Goal: Task Accomplishment & Management: Manage account settings

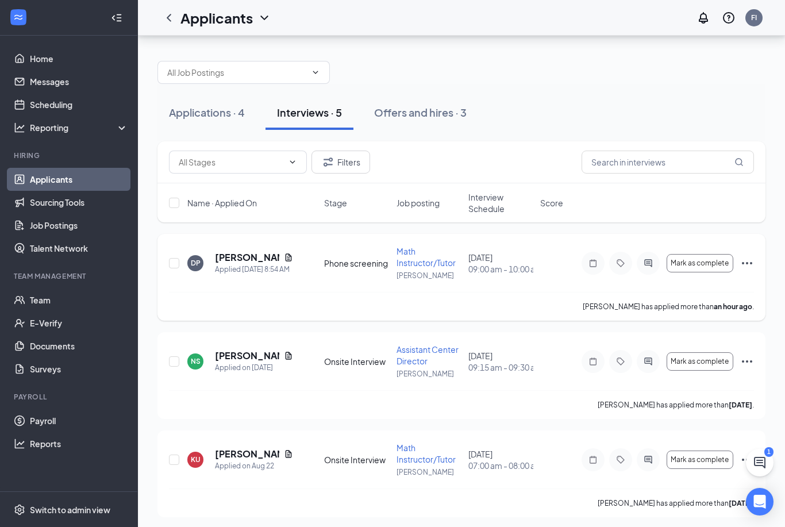
scroll to position [47, 0]
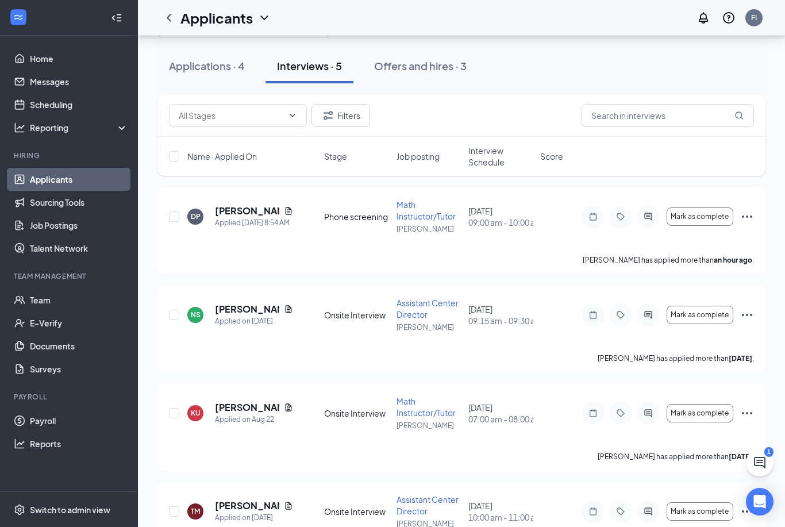
click at [240, 0] on html "Home Messages Scheduling Reporting Hiring Applicants Sourcing Tools Job Posting…" at bounding box center [392, 216] width 785 height 527
click at [414, 61] on div "Offers and hires · 3" at bounding box center [420, 66] width 92 height 14
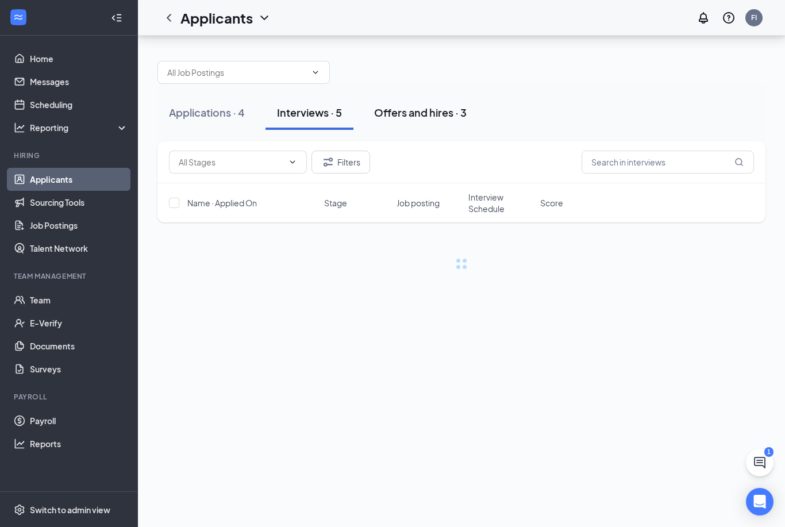
scroll to position [37, 0]
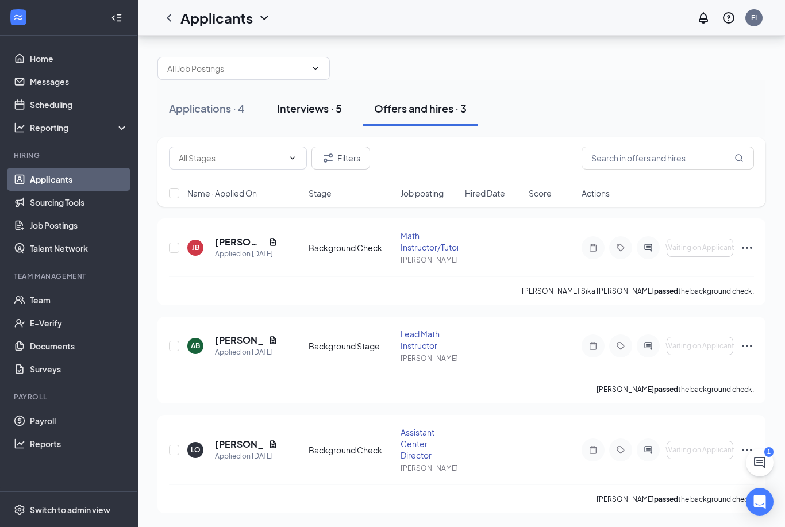
click at [311, 101] on div "Interviews · 5" at bounding box center [309, 108] width 65 height 14
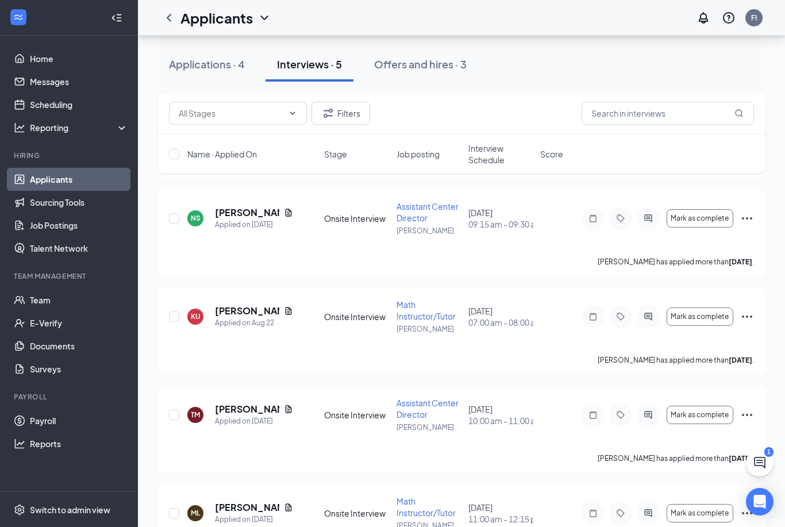
scroll to position [164, 0]
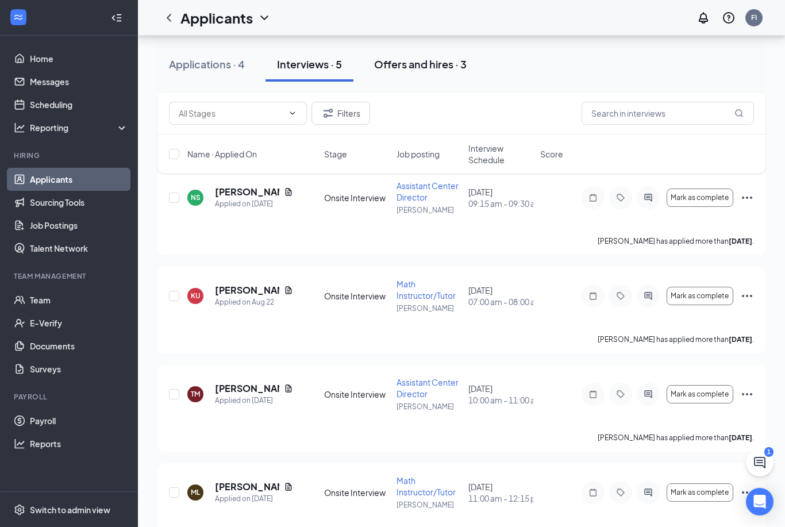
click at [388, 61] on div "Offers and hires · 3" at bounding box center [420, 64] width 92 height 14
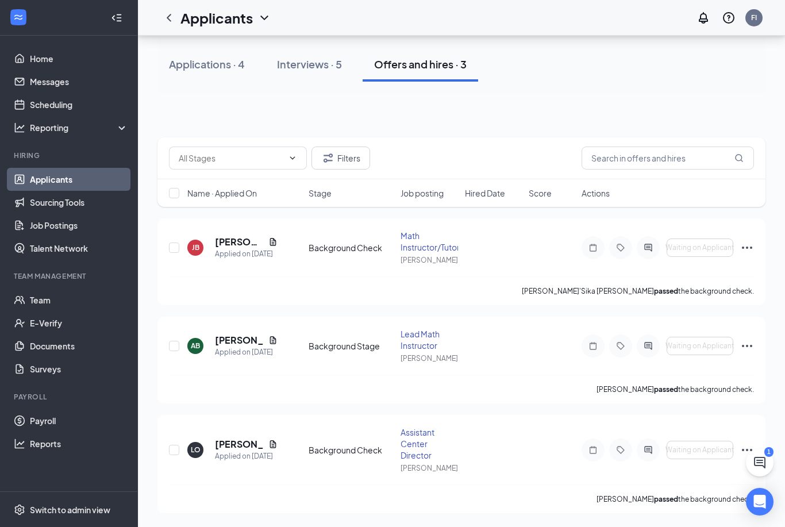
scroll to position [32, 0]
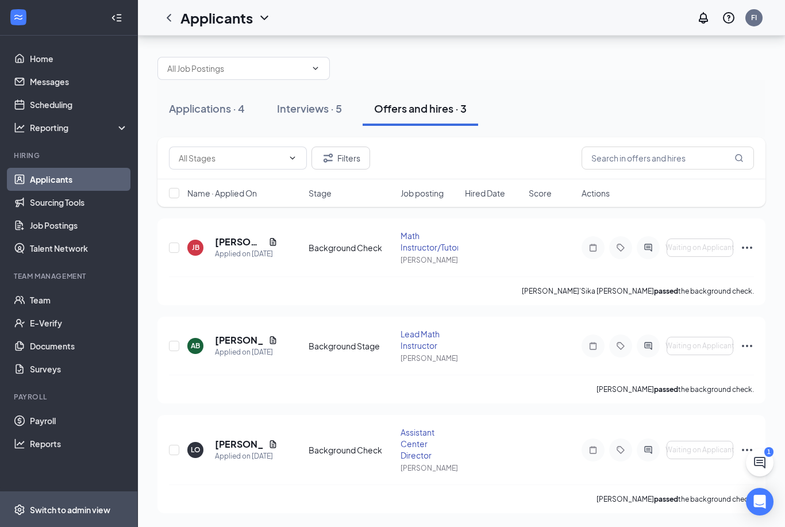
click at [78, 515] on div "Switch to admin view" at bounding box center [70, 509] width 80 height 11
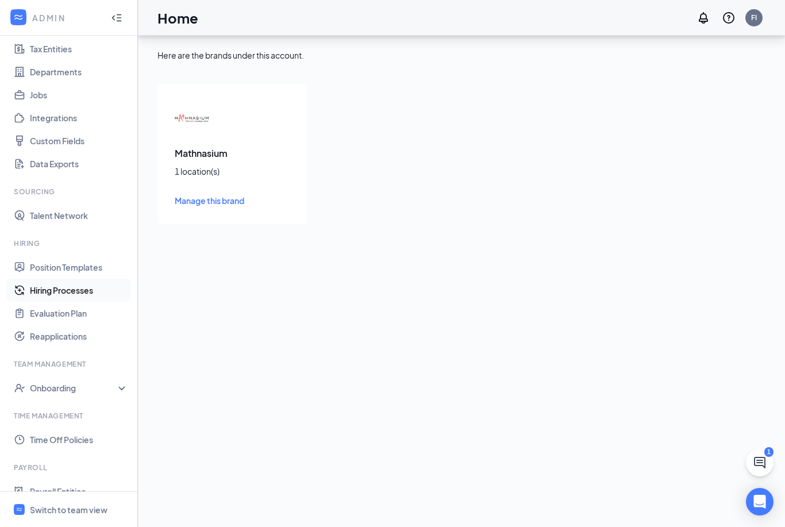
scroll to position [90, 0]
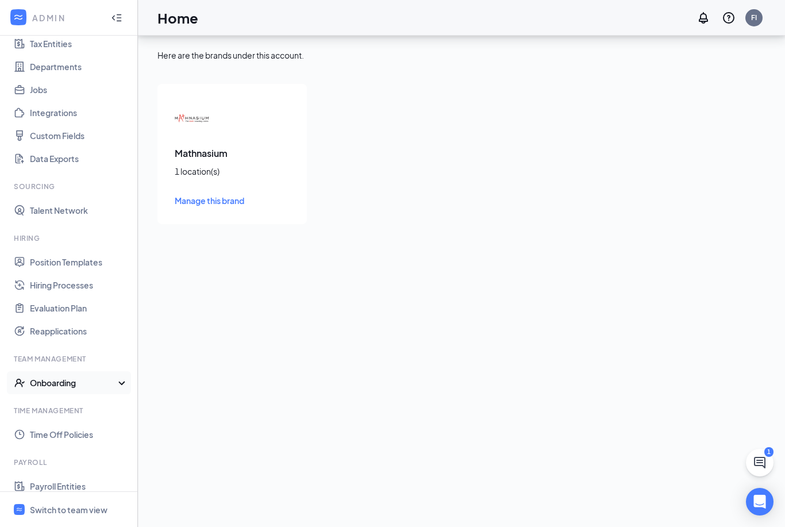
click at [122, 371] on div "Onboarding" at bounding box center [69, 382] width 138 height 23
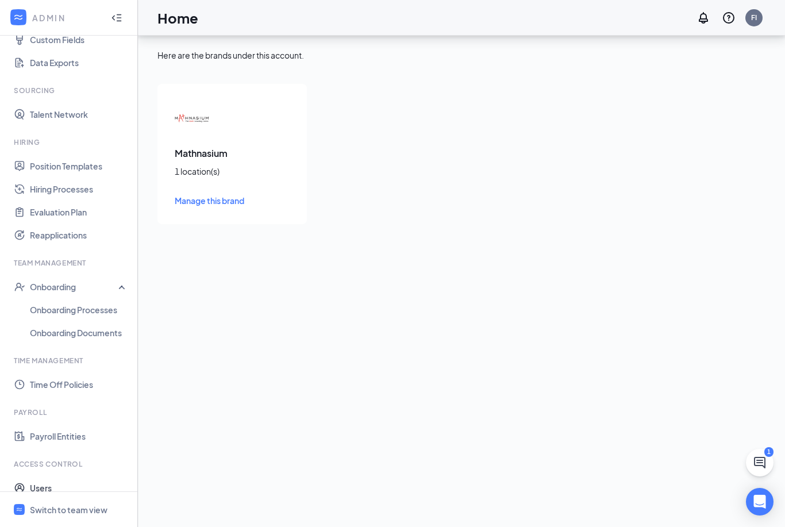
scroll to position [184, 0]
click at [76, 515] on div "Switch to team view" at bounding box center [69, 509] width 78 height 11
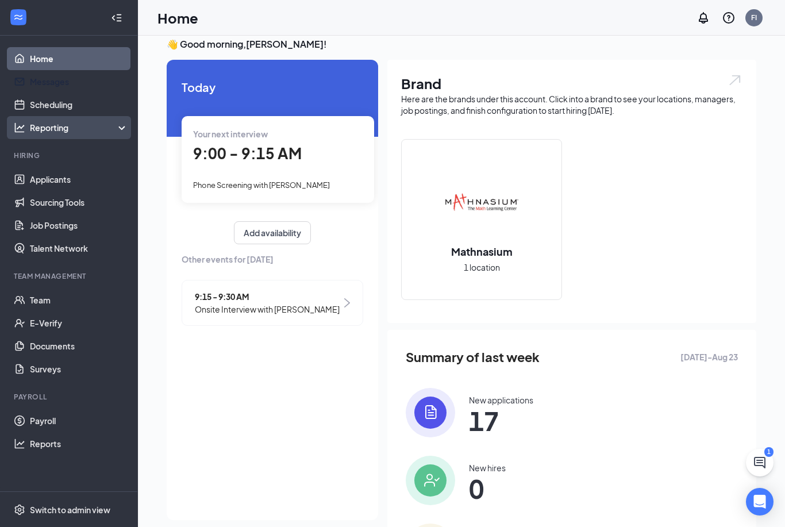
scroll to position [12, 0]
click at [52, 129] on div "Reporting" at bounding box center [79, 127] width 99 height 11
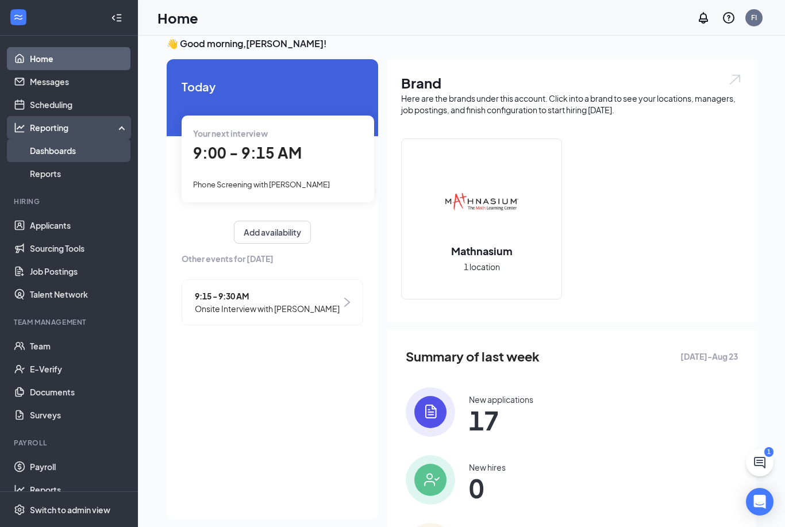
click at [53, 153] on link "Dashboards" at bounding box center [79, 150] width 98 height 23
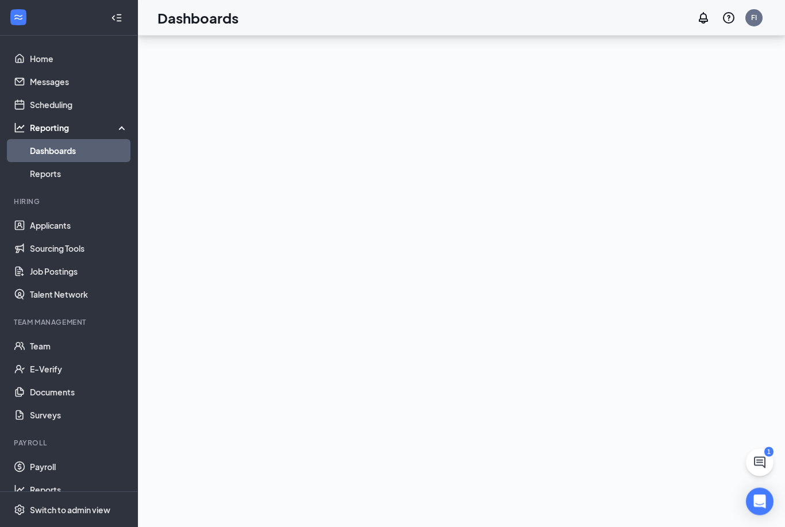
scroll to position [80, 0]
click at [71, 515] on div "Switch to admin view" at bounding box center [70, 509] width 80 height 11
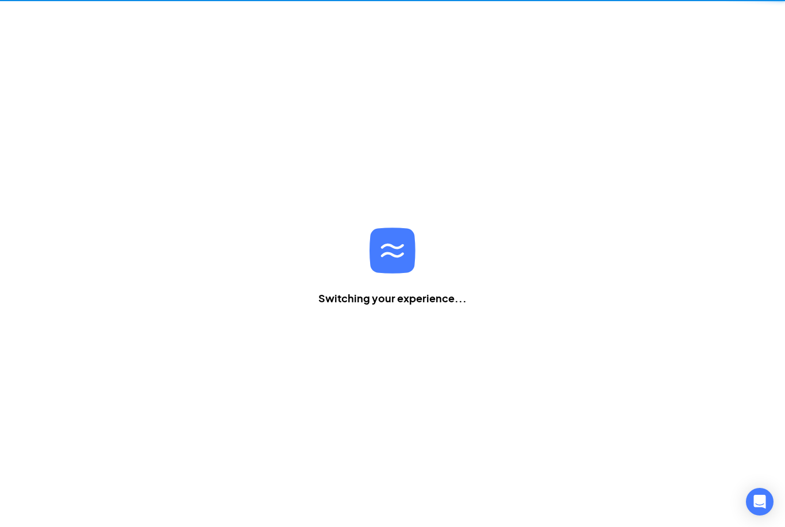
scroll to position [37, 0]
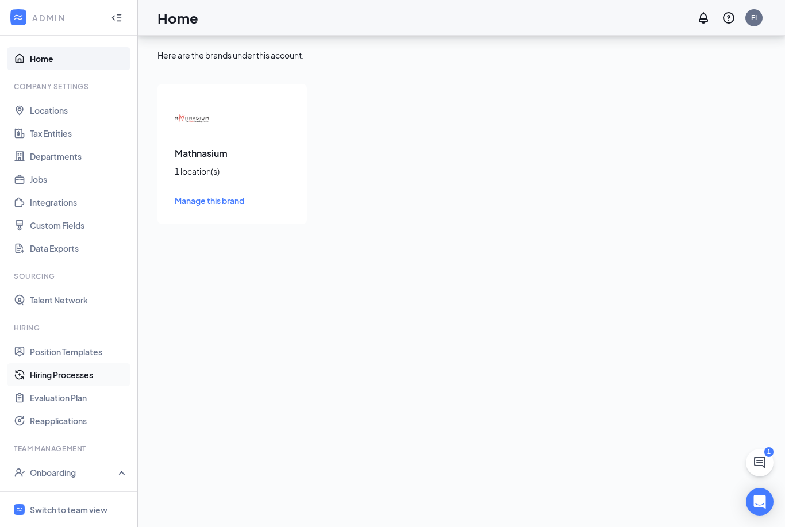
click at [67, 363] on link "Hiring Processes" at bounding box center [79, 374] width 98 height 23
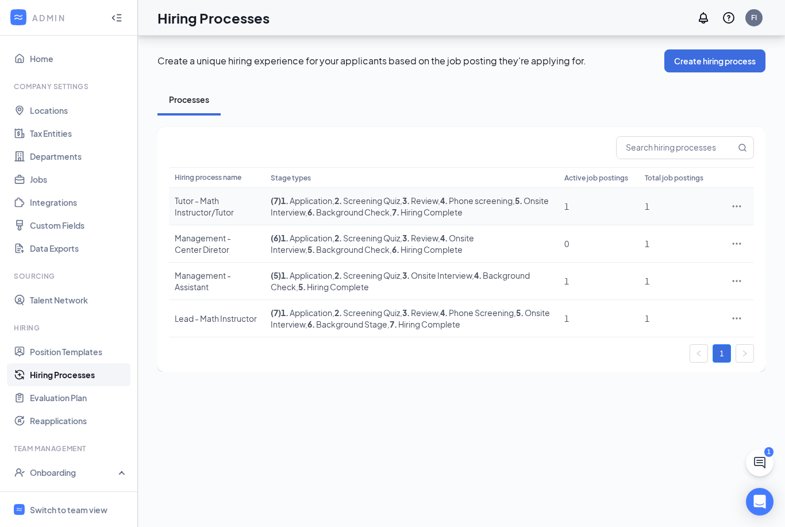
click at [735, 200] on icon "Ellipses" at bounding box center [736, 205] width 11 height 11
click at [647, 235] on span "Edit" at bounding box center [641, 240] width 15 height 10
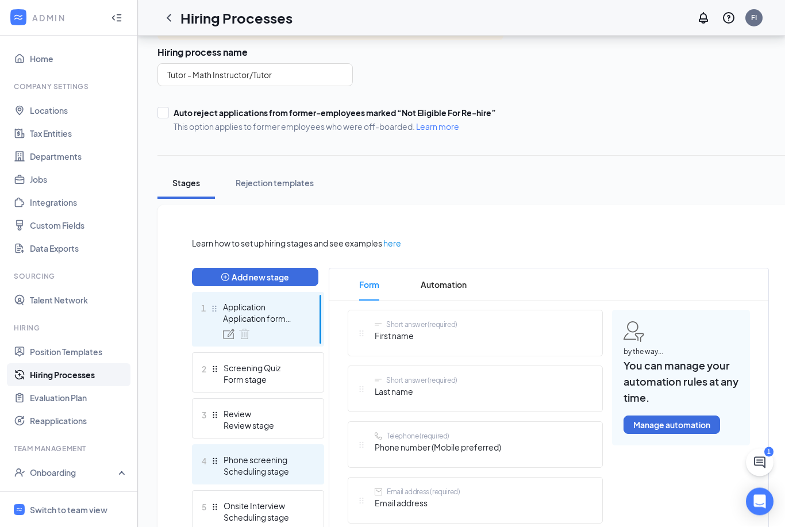
scroll to position [74, 0]
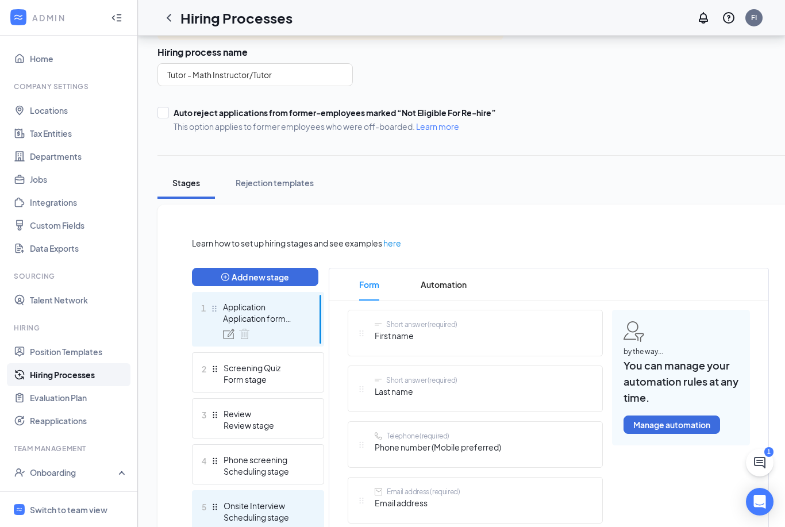
click at [269, 508] on div "Onsite Interview" at bounding box center [265, 505] width 84 height 11
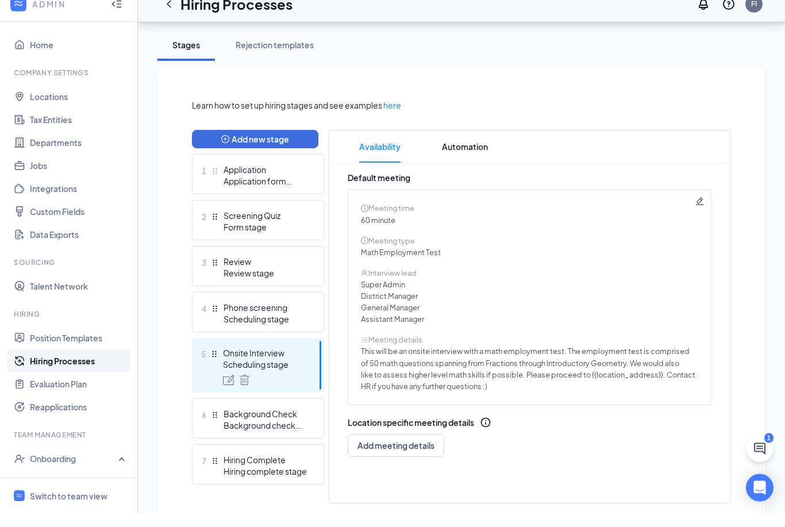
scroll to position [197, 0]
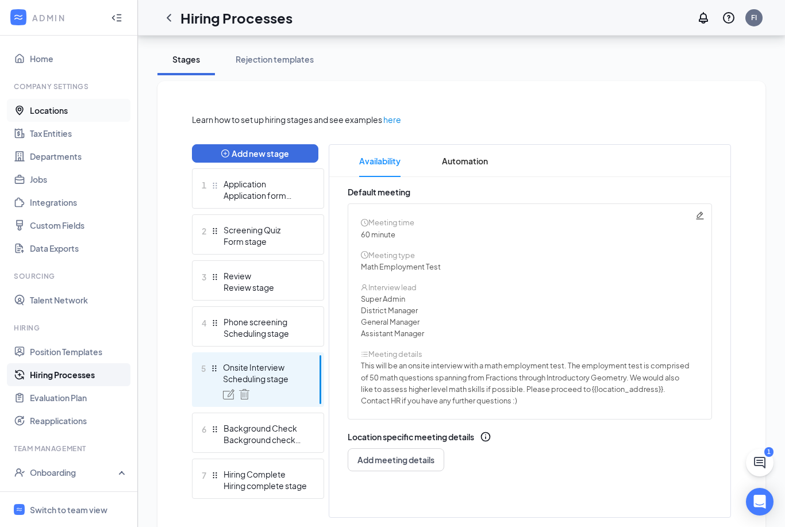
click at [41, 103] on link "Locations" at bounding box center [79, 110] width 98 height 23
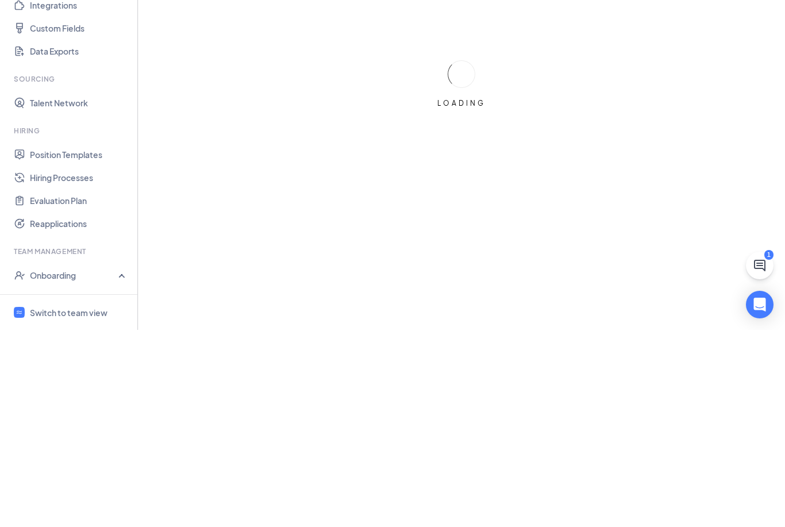
scroll to position [29, 0]
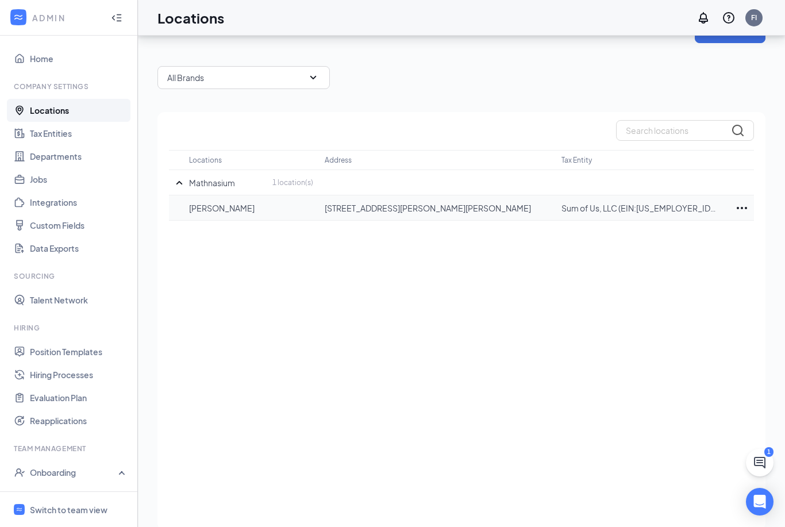
click at [730, 209] on div at bounding box center [742, 208] width 24 height 14
click at [708, 252] on div "Edit" at bounding box center [691, 242] width 115 height 25
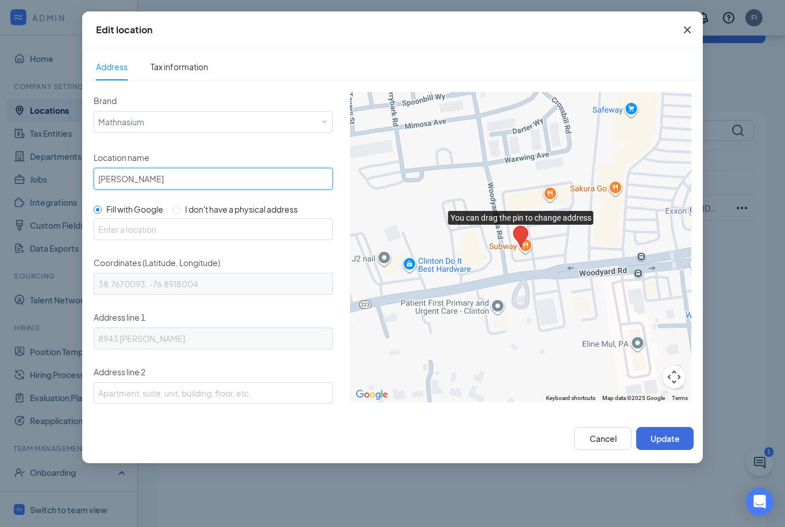
click at [151, 175] on input "[PERSON_NAME]" at bounding box center [213, 179] width 239 height 22
type input "C"
type input "8"
type input "[PERSON_NAME]"
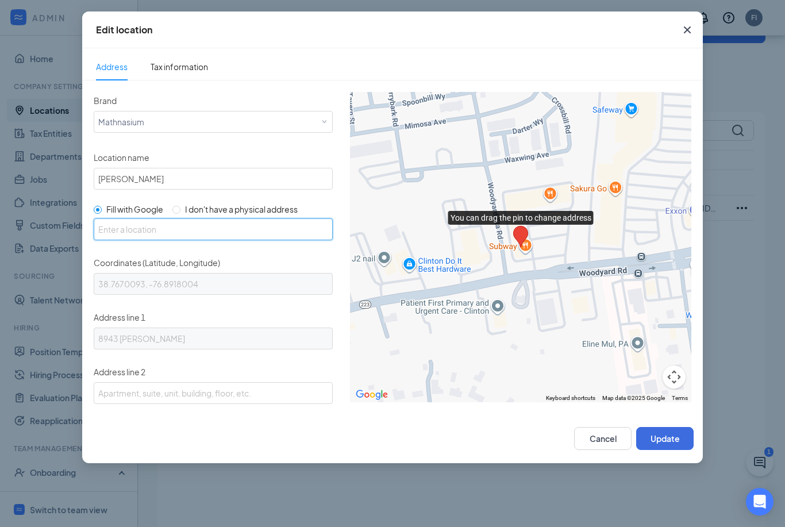
click at [159, 226] on input "text" at bounding box center [213, 229] width 239 height 22
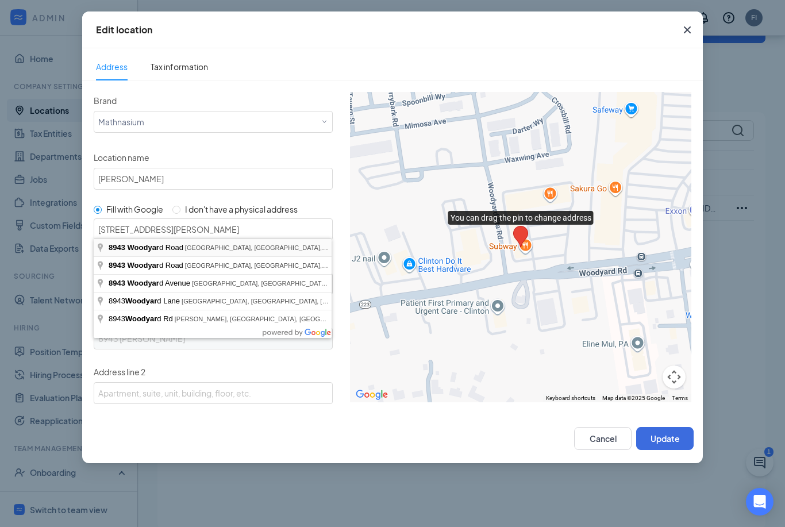
type input "[STREET_ADDRESS][PERSON_NAME][PERSON_NAME]"
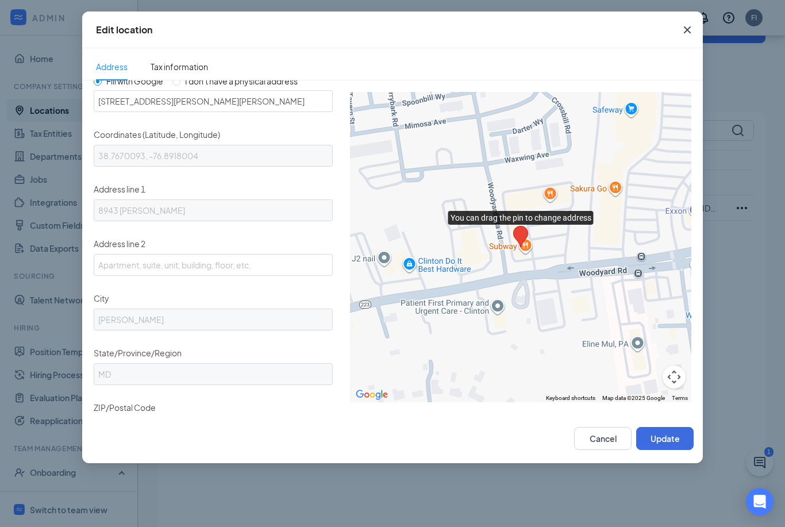
scroll to position [135, 0]
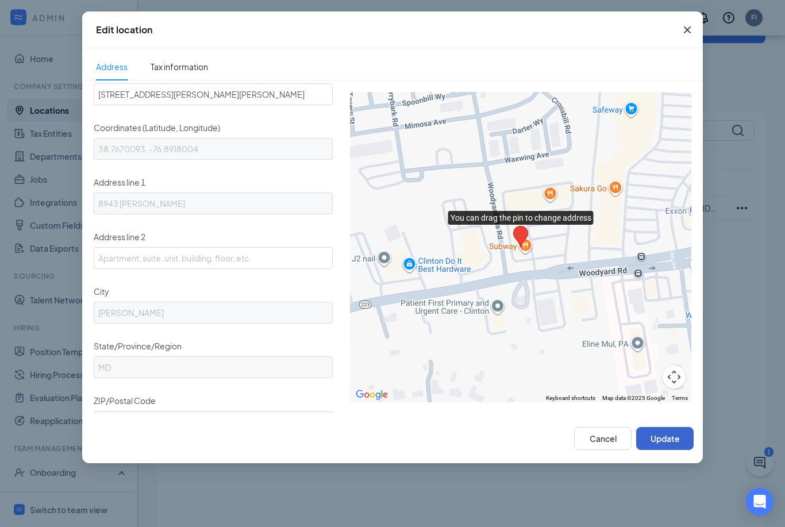
click at [662, 439] on button "Update" at bounding box center [664, 438] width 57 height 23
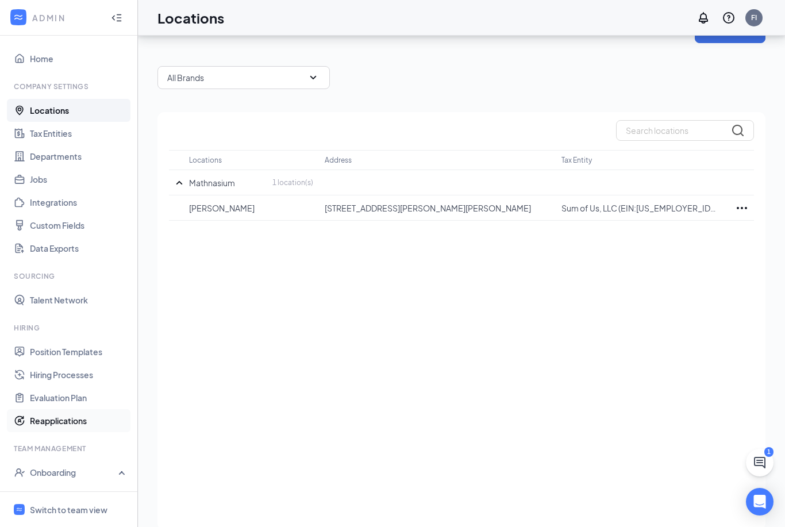
scroll to position [6, 0]
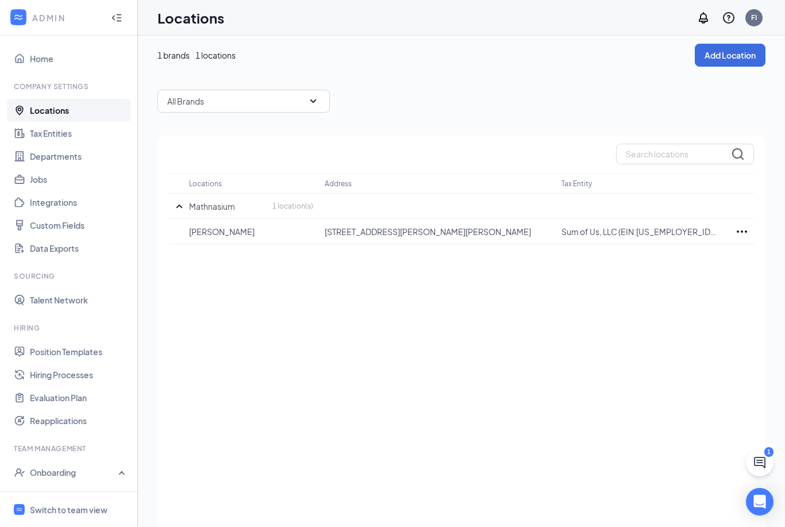
click at [180, 315] on div "Locations Address Tax Entity [GEOGRAPHIC_DATA] 1 location(s) [PERSON_NAME] [STR…" at bounding box center [461, 345] width 608 height 418
click at [51, 137] on link "Tax Entities" at bounding box center [79, 133] width 98 height 23
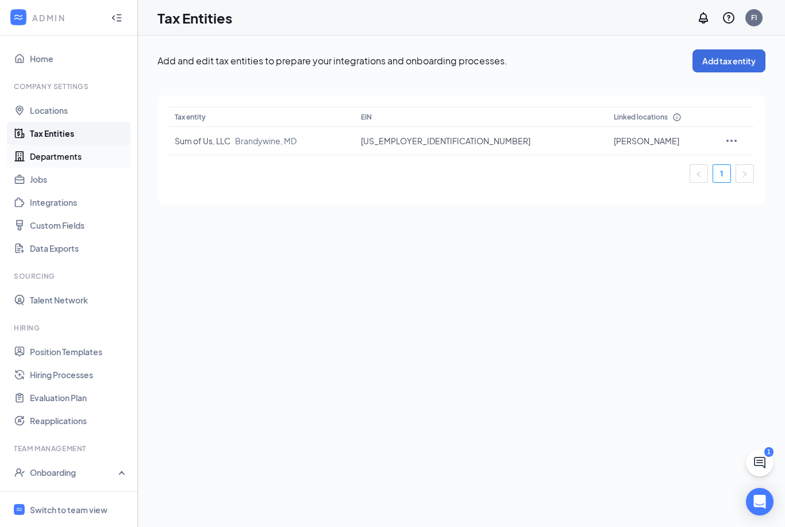
click at [53, 152] on link "Departments" at bounding box center [79, 156] width 98 height 23
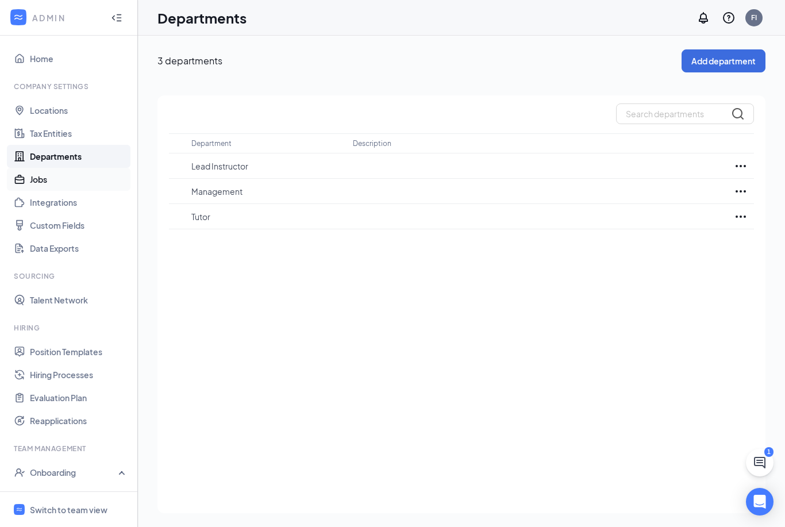
click at [51, 179] on link "Jobs" at bounding box center [79, 179] width 98 height 23
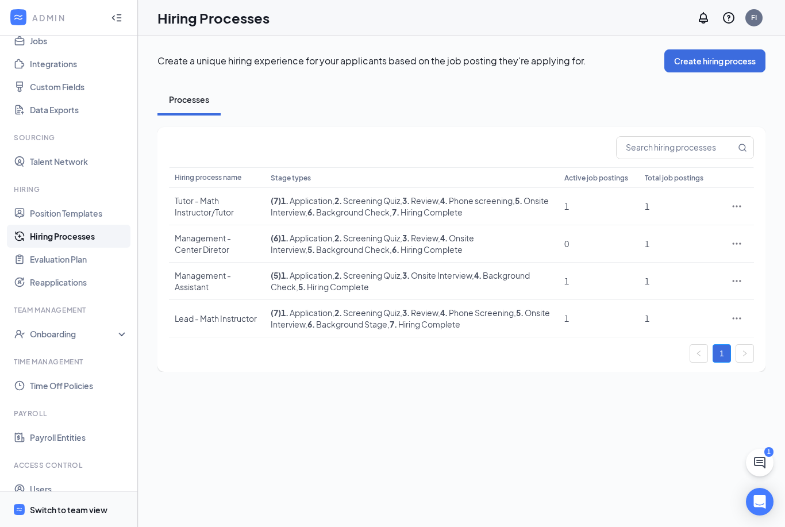
scroll to position [37, 0]
click at [61, 512] on div "Switch to team view" at bounding box center [69, 509] width 78 height 11
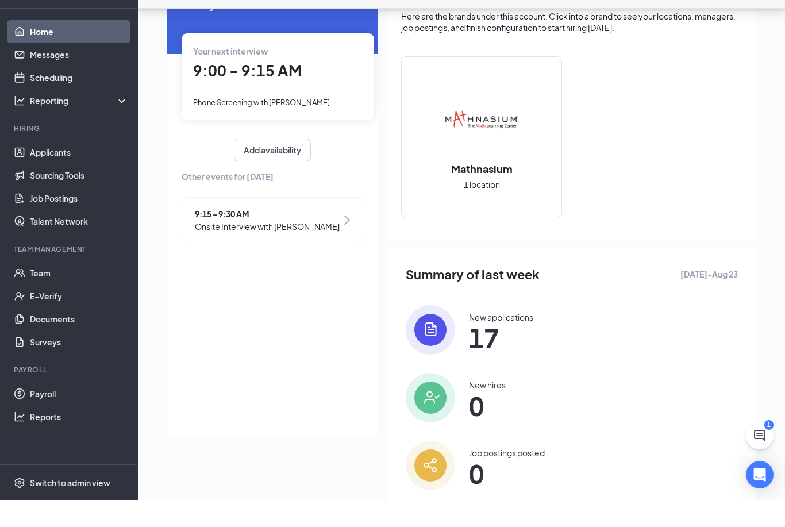
scroll to position [65, 0]
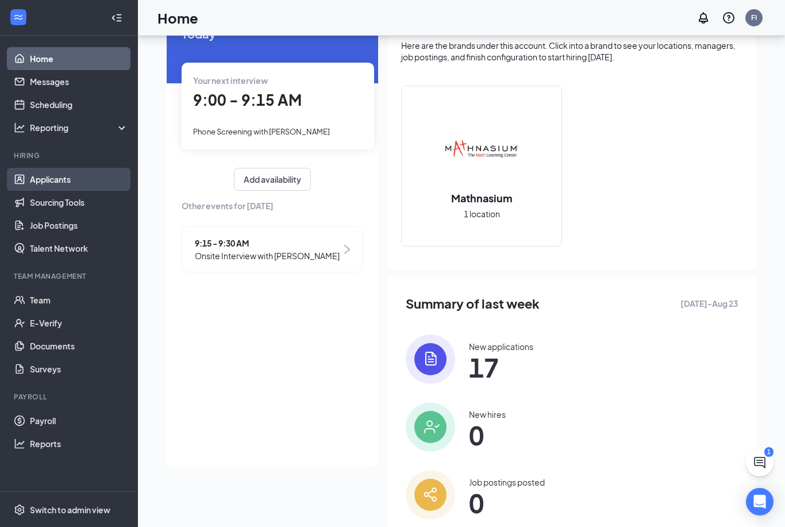
click at [45, 181] on link "Applicants" at bounding box center [79, 179] width 98 height 23
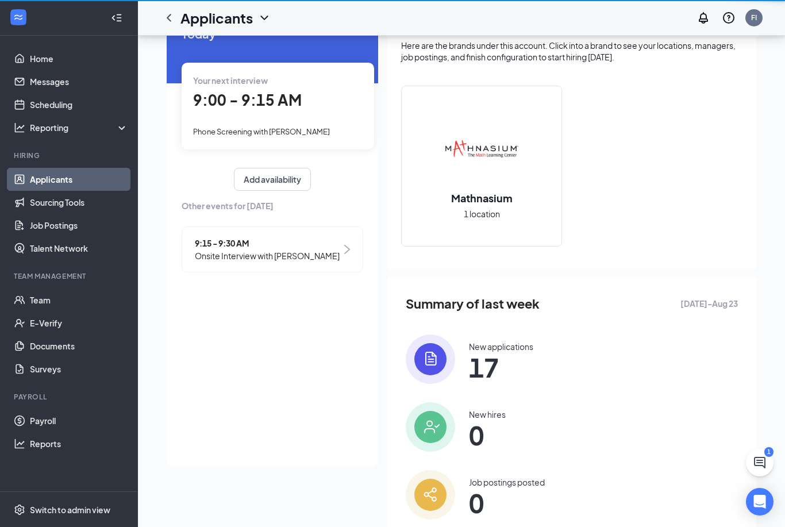
scroll to position [34, 0]
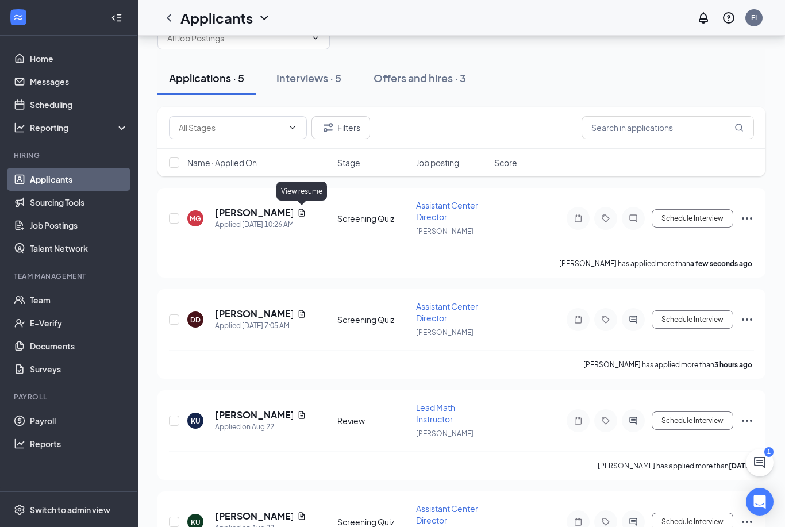
click at [299, 192] on div "View resume" at bounding box center [301, 191] width 51 height 19
click at [307, 180] on div "Filters Name · Applied On Stage Job posting Score" at bounding box center [461, 147] width 608 height 81
click at [300, 203] on div "MG MARQUIS GIVENS Applied Today 10:26 AM Screening Quiz Assistant Center Direct…" at bounding box center [461, 223] width 585 height 49
click at [303, 213] on icon "Document" at bounding box center [301, 212] width 9 height 9
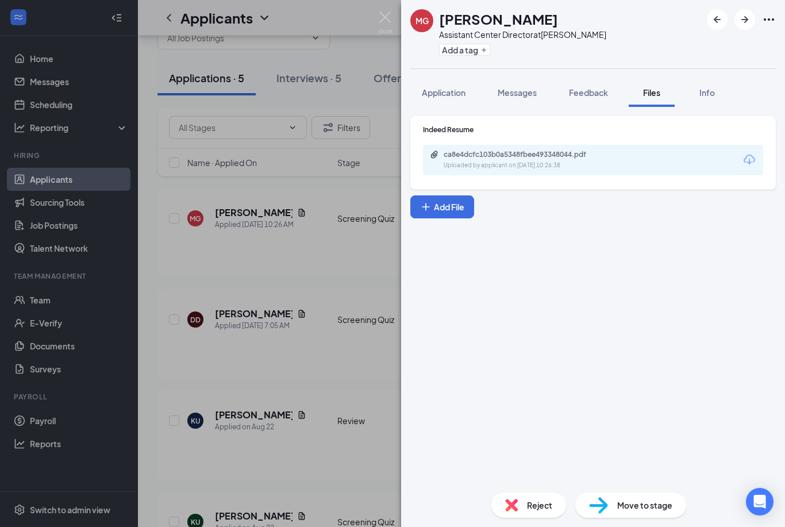
click at [739, 158] on div "ca8e4dcfc103b0a5348fbee493348044.pdf Uploaded by applicant on Aug 26, 2025 at 1…" at bounding box center [593, 160] width 340 height 30
click at [743, 157] on icon "Download" at bounding box center [749, 160] width 14 height 14
click at [340, 269] on div "MG MARQUIS GIVENS Assistant Center Director at Clinton Add a tag Application Me…" at bounding box center [392, 263] width 785 height 527
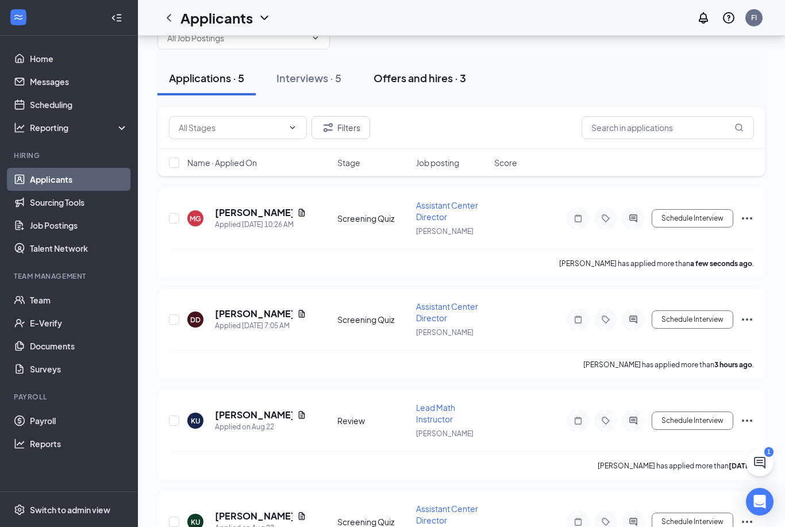
click at [425, 71] on div "Offers and hires · 3" at bounding box center [419, 78] width 92 height 14
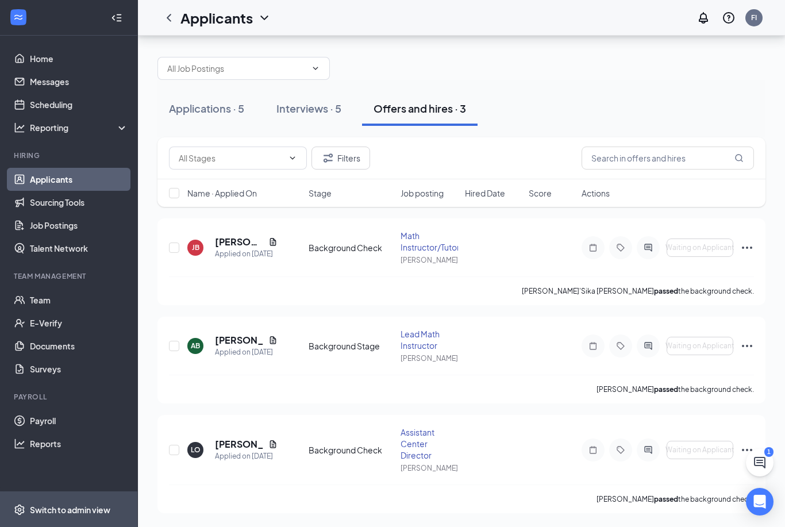
click at [47, 521] on span "Switch to admin view" at bounding box center [79, 509] width 98 height 35
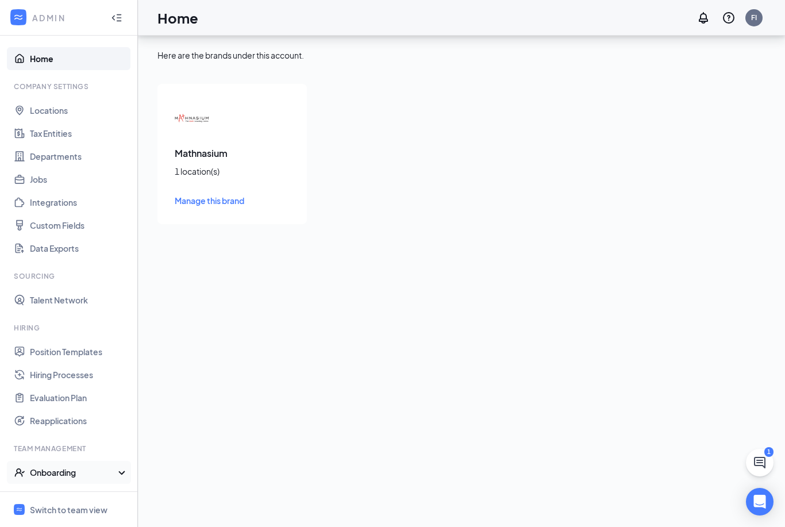
scroll to position [90, 0]
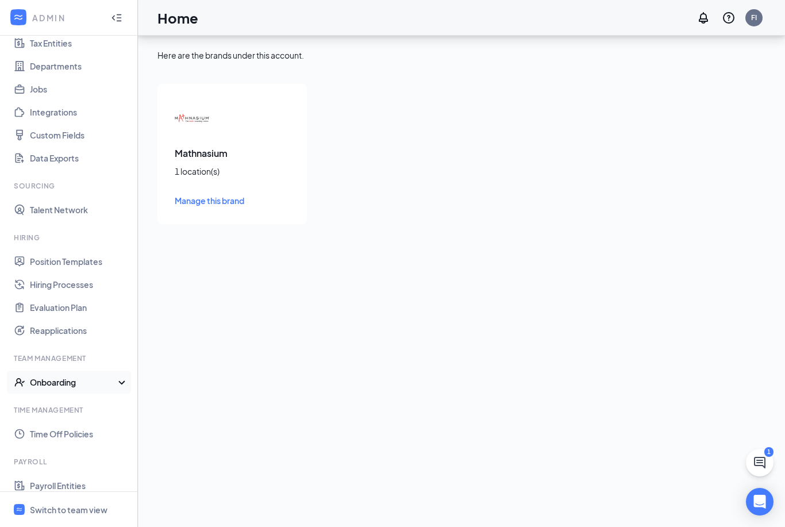
click at [113, 376] on div "Onboarding" at bounding box center [74, 381] width 88 height 11
click at [98, 417] on link "Onboarding Documents" at bounding box center [79, 428] width 98 height 23
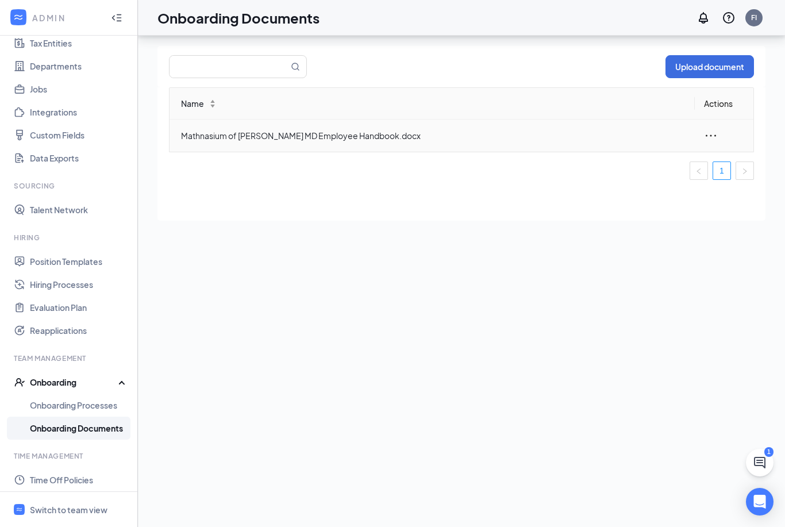
click at [713, 140] on icon "ellipsis" at bounding box center [711, 136] width 14 height 14
click at [471, 226] on div "You can prepopulate documents with information collected during onboarding. Lea…" at bounding box center [461, 272] width 608 height 515
click at [716, 136] on icon "ellipsis" at bounding box center [710, 135] width 10 height 2
click at [639, 184] on div "Edit" at bounding box center [649, 187] width 124 height 14
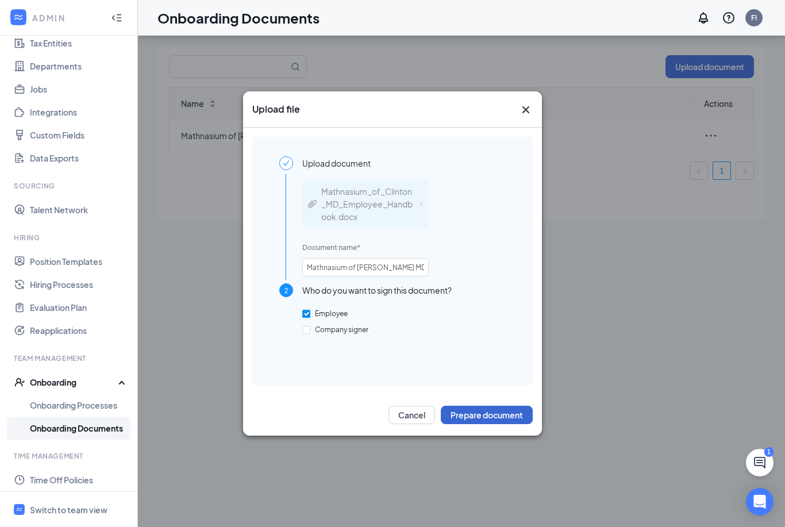
click at [477, 417] on button "Prepare document" at bounding box center [487, 415] width 92 height 18
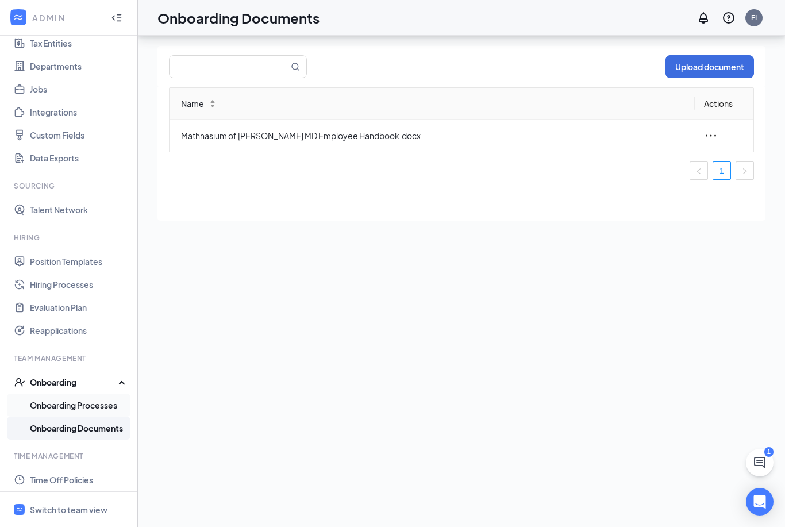
click at [98, 405] on link "Onboarding Processes" at bounding box center [79, 405] width 98 height 23
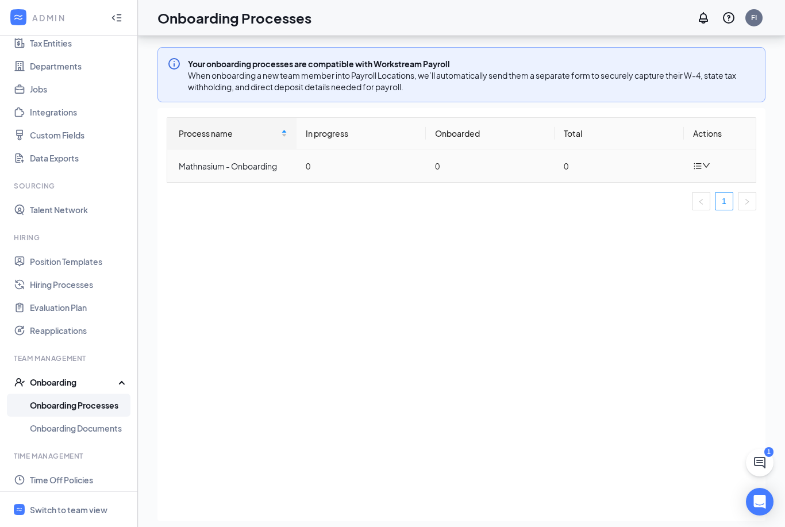
click at [705, 172] on div at bounding box center [703, 166] width 20 height 14
click at [642, 196] on div "Edit process" at bounding box center [644, 193] width 124 height 14
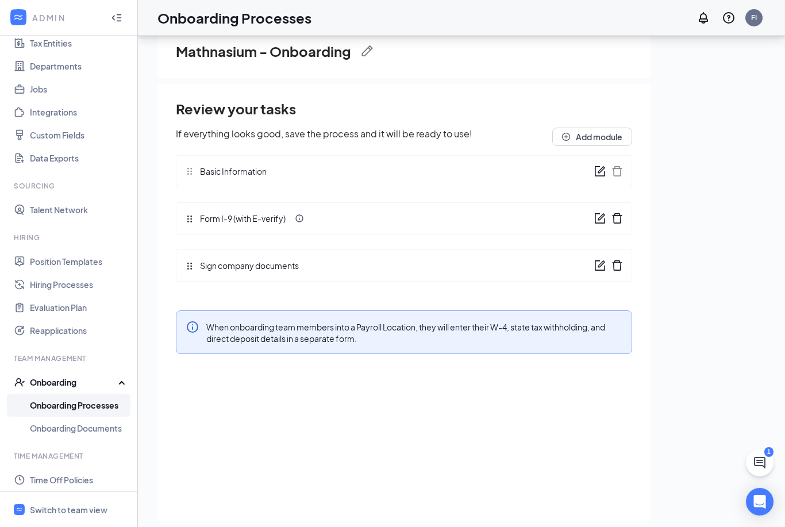
click at [192, 267] on div "Review your tasks If everything looks good, save the process and it will be rea…" at bounding box center [404, 194] width 456 height 191
click at [597, 265] on icon "form" at bounding box center [599, 265] width 11 height 11
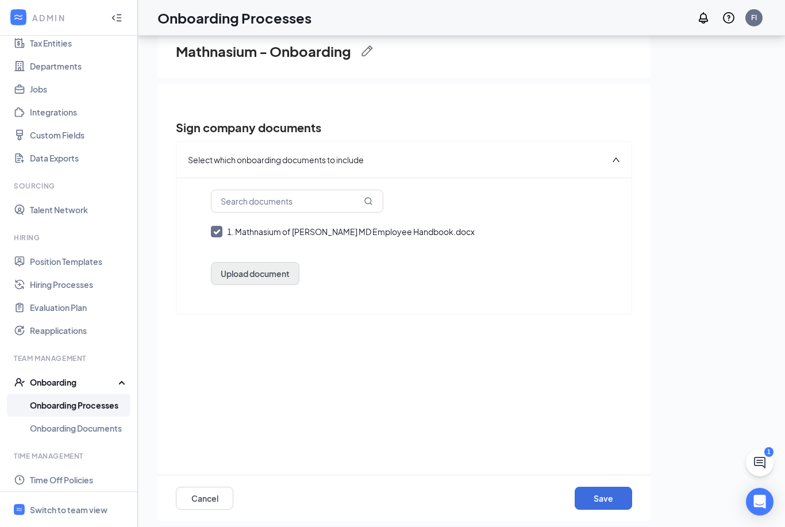
click at [275, 278] on button "Upload document" at bounding box center [255, 273] width 88 height 23
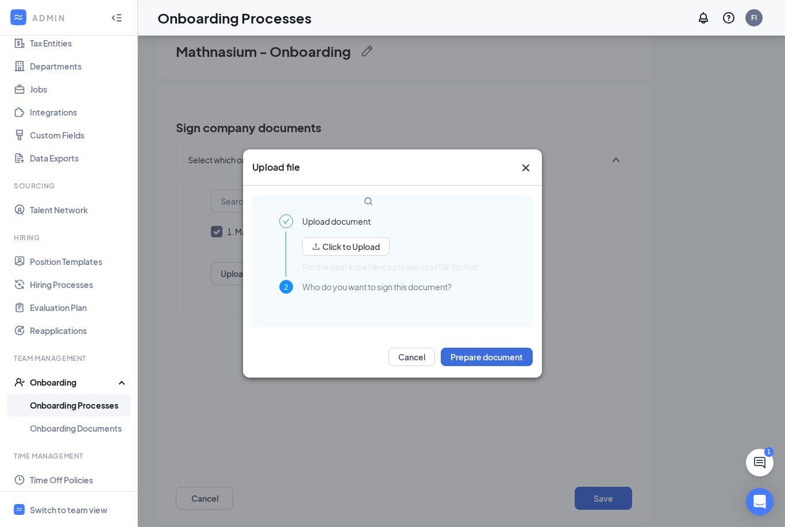
click at [527, 164] on icon "Cross" at bounding box center [526, 168] width 14 height 14
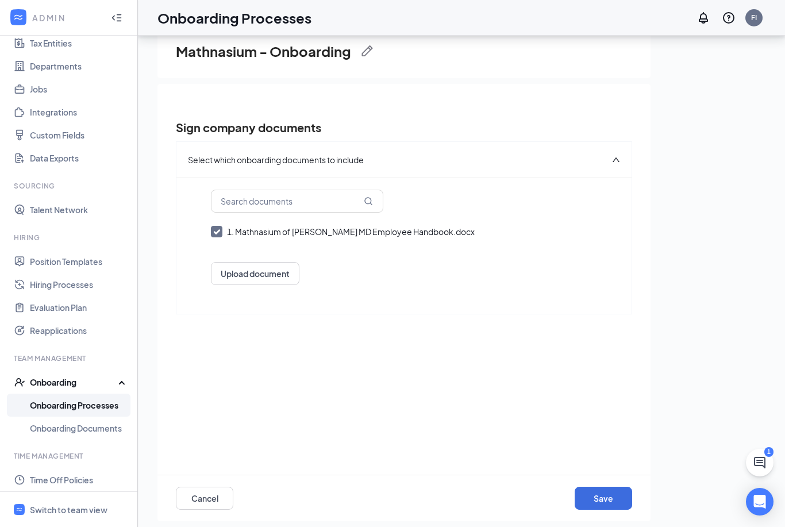
click at [70, 383] on div "Onboarding" at bounding box center [74, 381] width 88 height 11
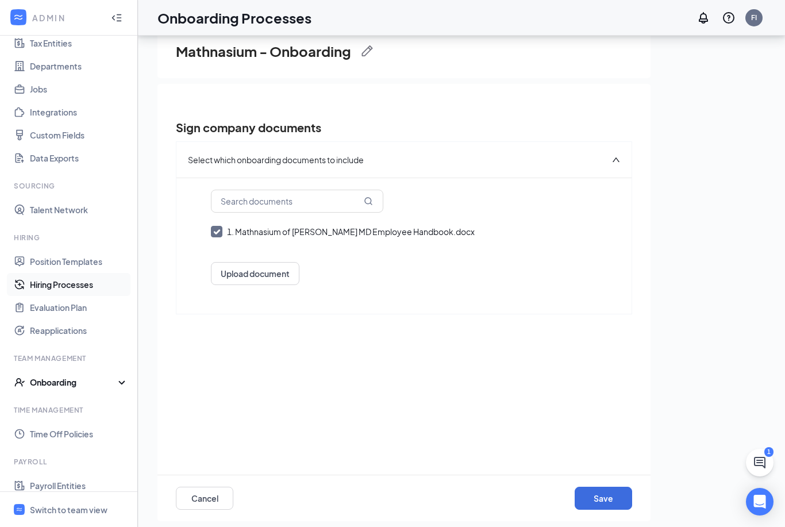
click at [98, 281] on link "Hiring Processes" at bounding box center [79, 284] width 98 height 23
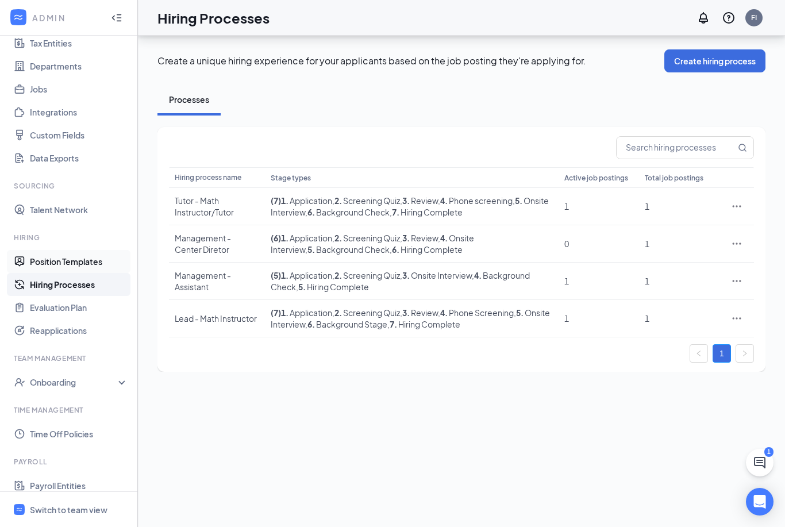
click at [76, 250] on link "Position Templates" at bounding box center [79, 261] width 98 height 23
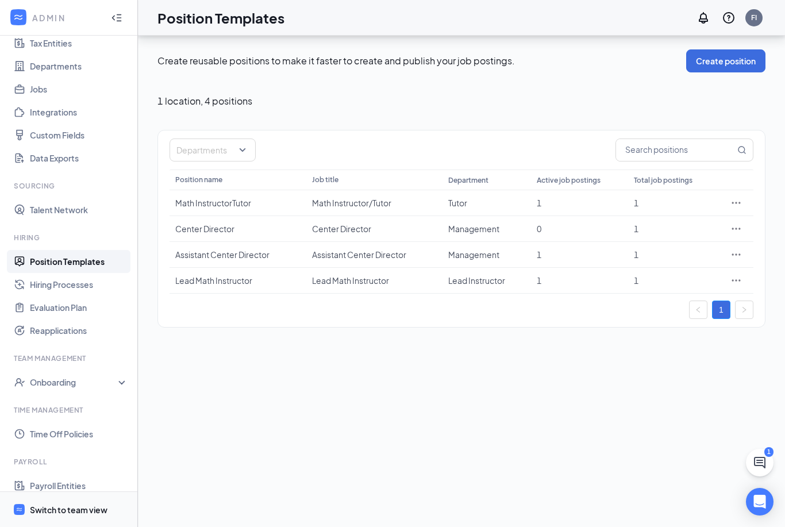
click at [79, 512] on div "Switch to team view" at bounding box center [69, 509] width 78 height 11
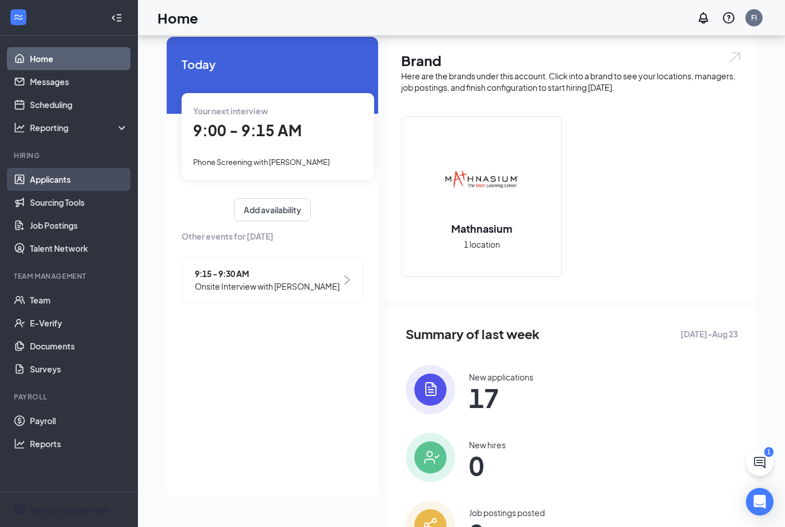
click at [52, 171] on link "Applicants" at bounding box center [79, 179] width 98 height 23
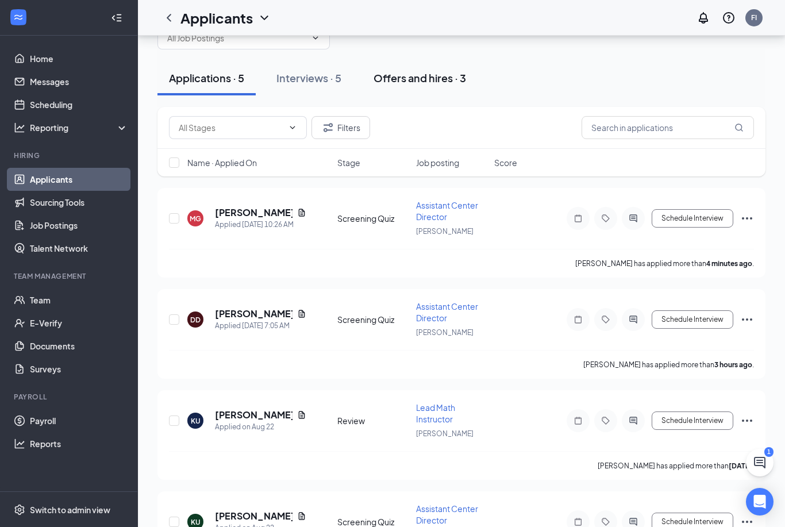
click at [424, 79] on div "Offers and hires · 3" at bounding box center [419, 78] width 92 height 14
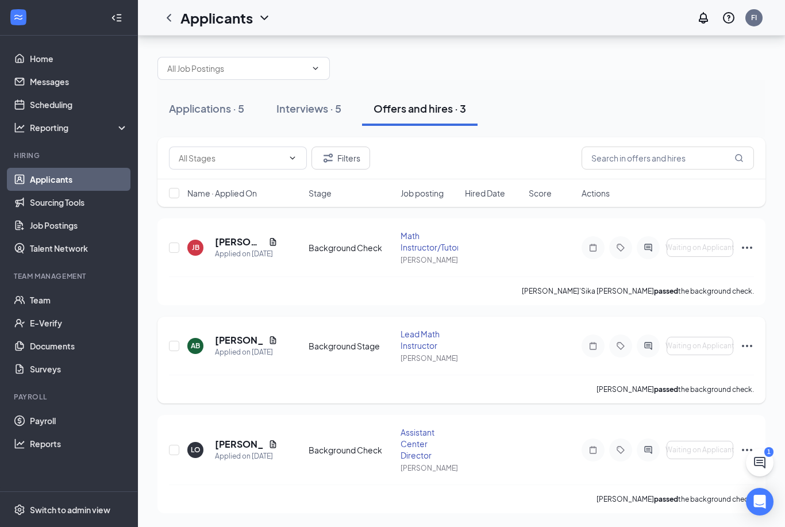
click at [751, 339] on icon "Ellipses" at bounding box center [747, 346] width 14 height 14
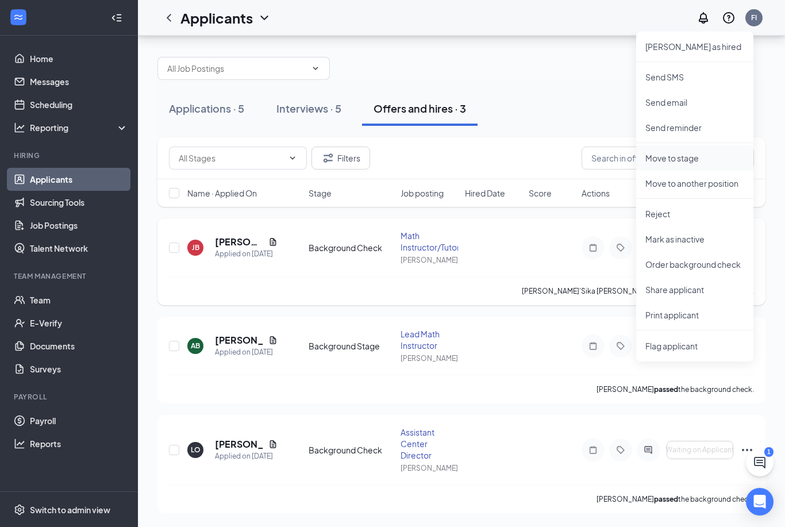
click at [680, 152] on p "Move to stage" at bounding box center [694, 157] width 99 height 11
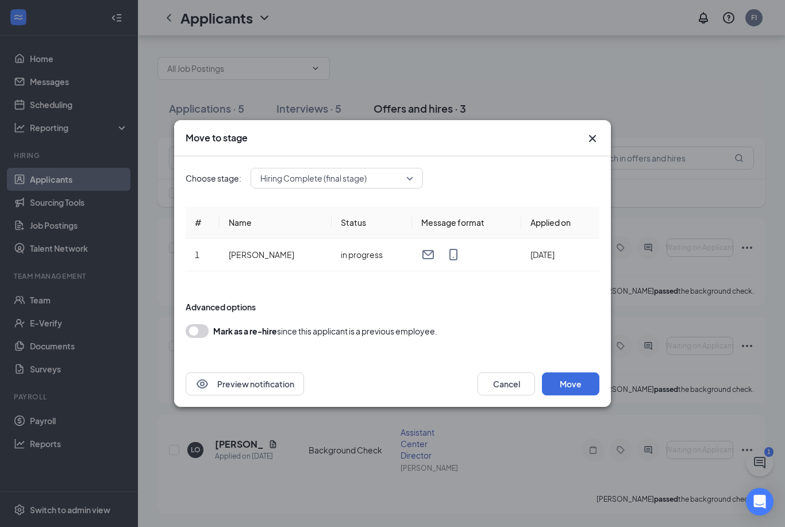
click at [403, 169] on input "search" at bounding box center [332, 178] width 151 height 20
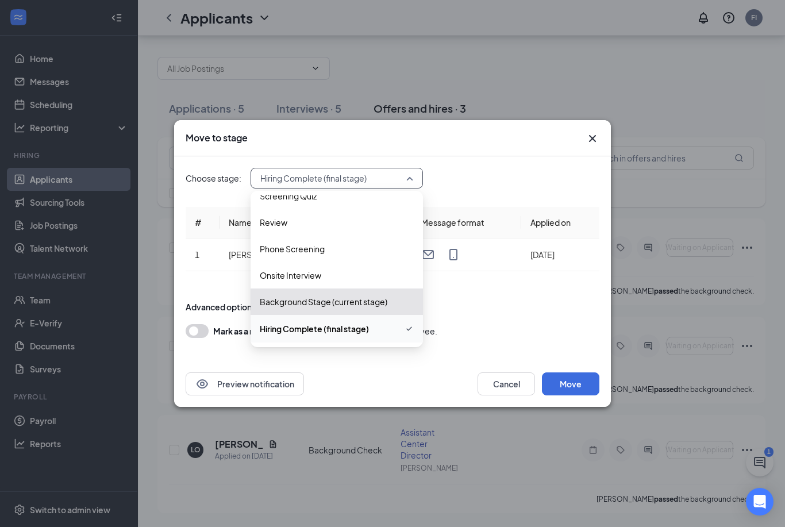
click at [388, 330] on span "Hiring Complete (final stage)" at bounding box center [337, 329] width 154 height 14
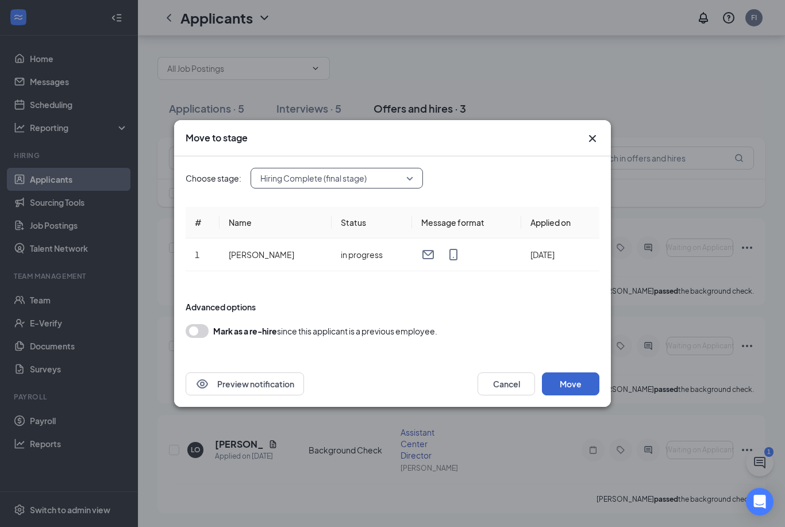
click at [565, 380] on button "Move" at bounding box center [570, 383] width 57 height 23
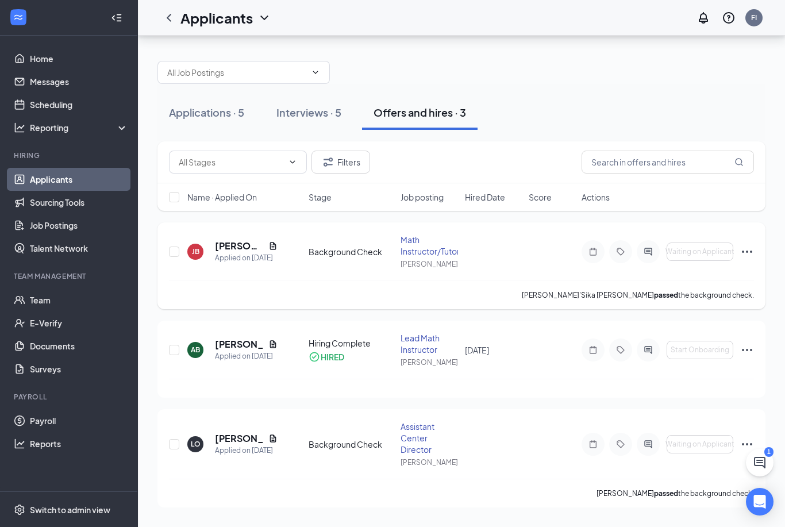
click at [748, 245] on icon "Ellipses" at bounding box center [747, 252] width 14 height 14
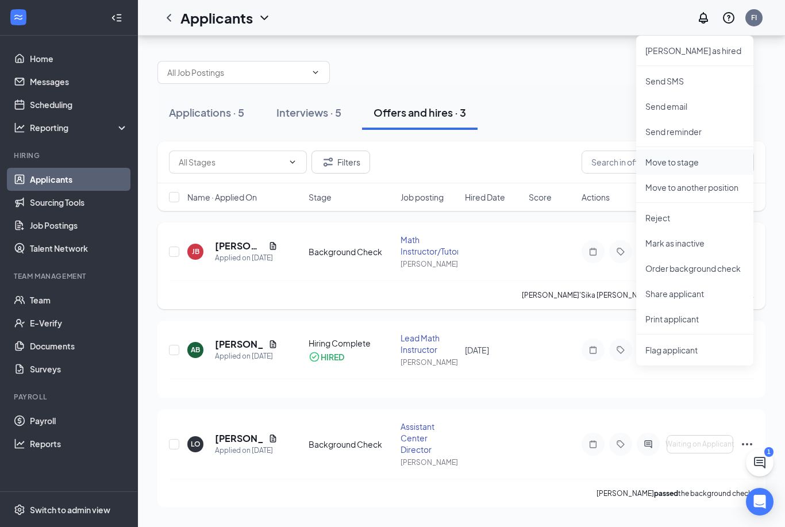
click at [682, 156] on p "Move to stage" at bounding box center [694, 161] width 99 height 11
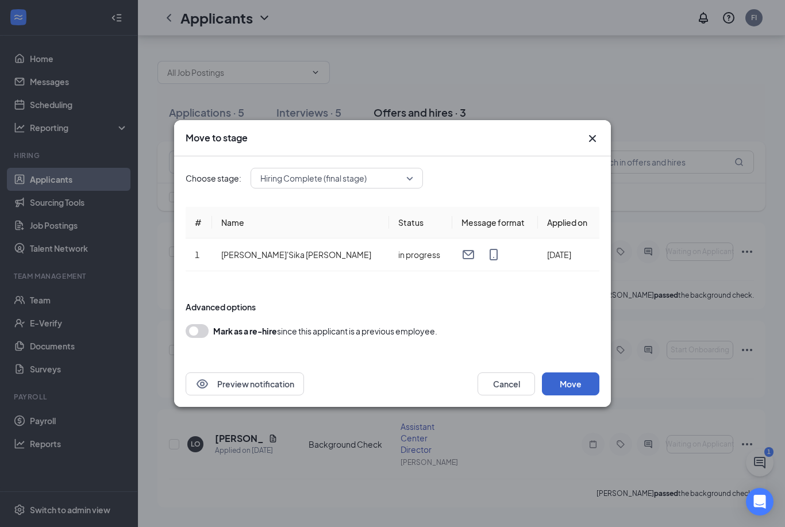
click at [575, 380] on button "Move" at bounding box center [570, 383] width 57 height 23
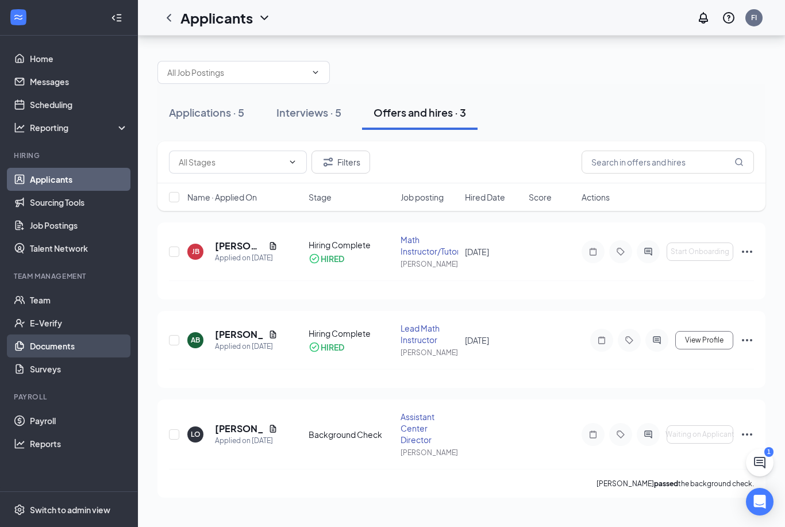
click at [49, 334] on link "Documents" at bounding box center [79, 345] width 98 height 23
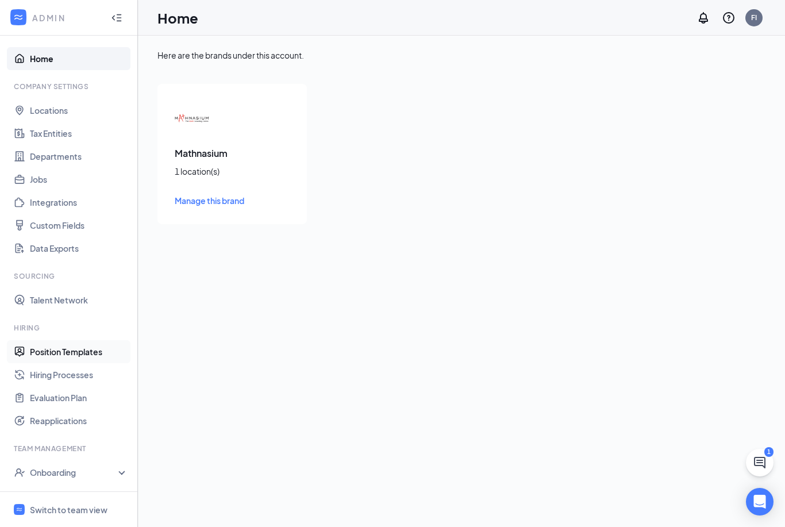
click at [66, 351] on link "Position Templates" at bounding box center [79, 351] width 98 height 23
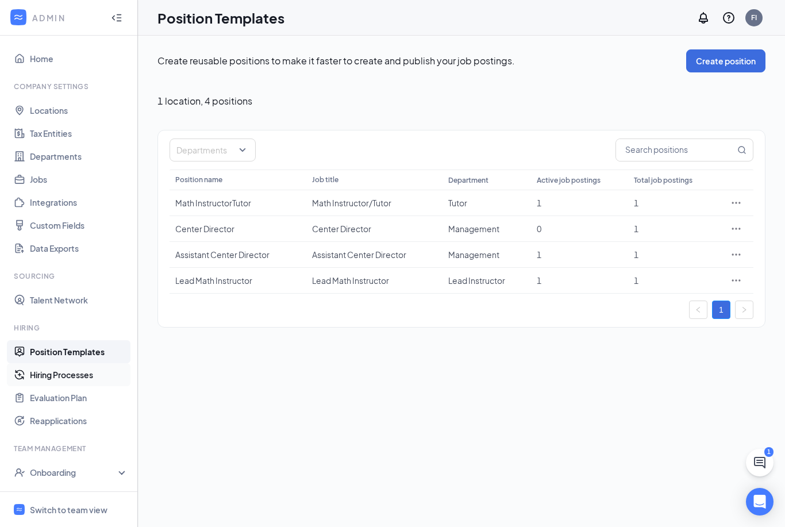
click at [78, 376] on link "Hiring Processes" at bounding box center [79, 374] width 98 height 23
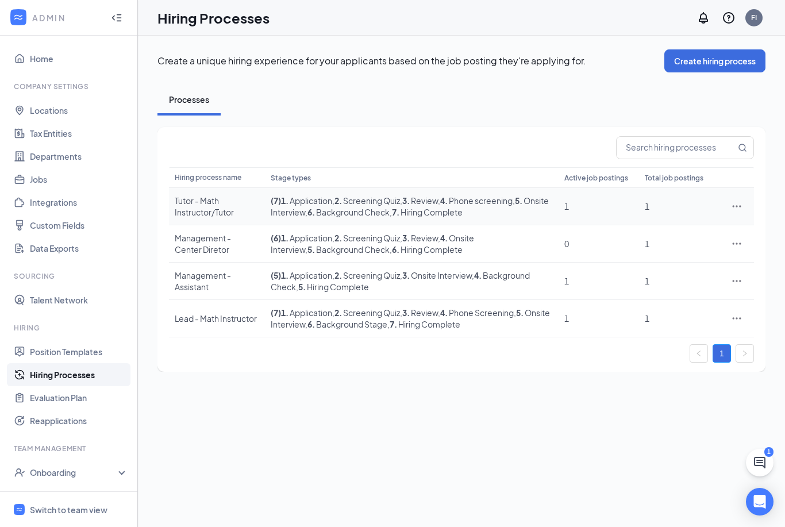
click at [741, 212] on icon "Ellipses" at bounding box center [736, 205] width 11 height 11
click at [668, 237] on span "Edit" at bounding box center [683, 240] width 99 height 13
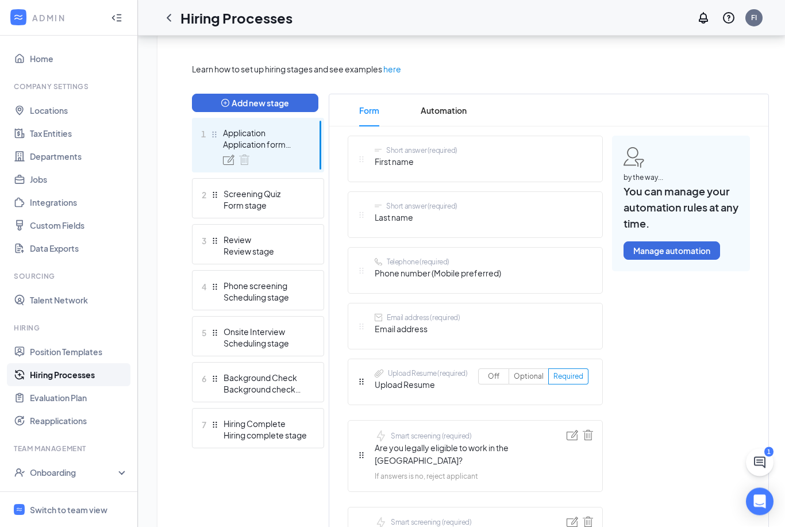
scroll to position [248, 0]
click at [277, 107] on button "Add new stage" at bounding box center [255, 103] width 126 height 18
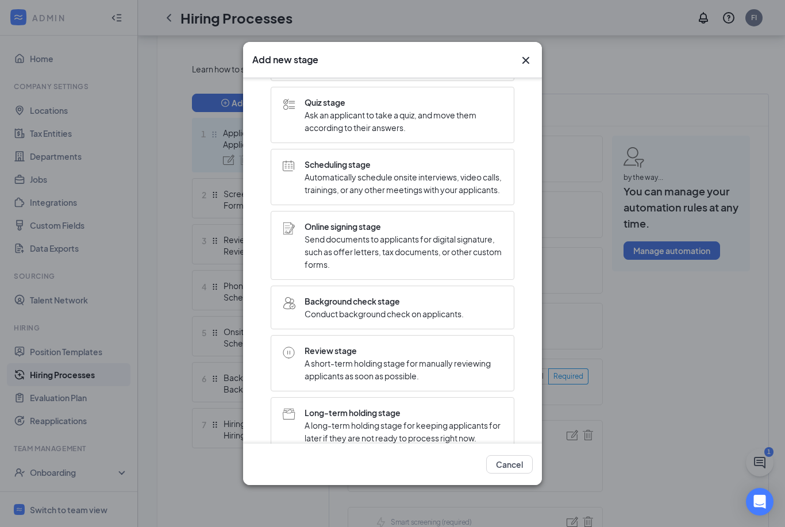
scroll to position [78, 0]
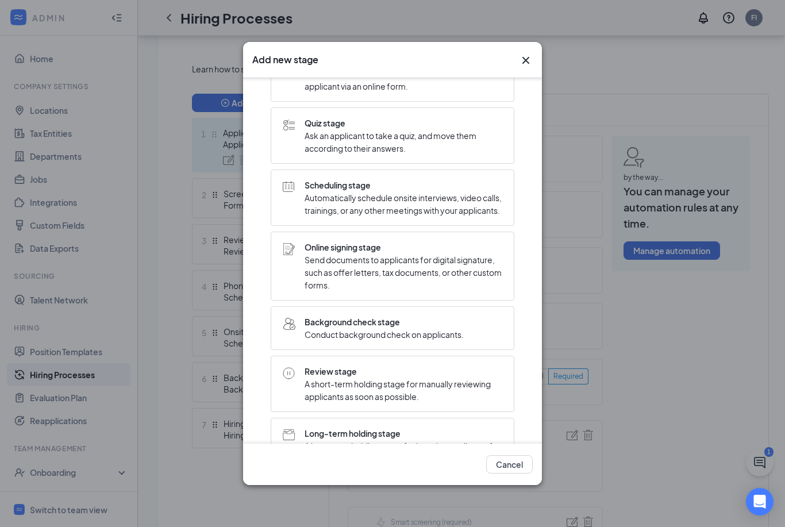
click at [337, 271] on span "Send documents to applicants for digital signature, such as offer letters, tax …" at bounding box center [403, 272] width 198 height 38
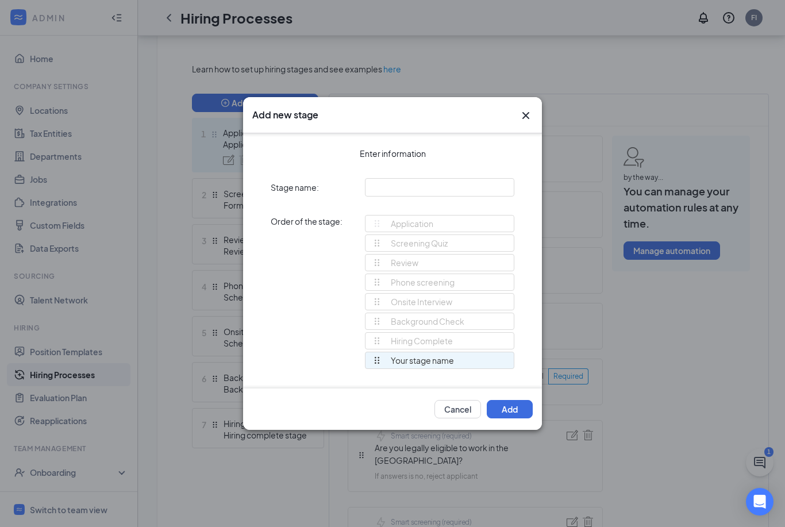
scroll to position [0, 0]
click at [402, 196] on input "text" at bounding box center [439, 187] width 149 height 18
type input "Online Signing"
click at [504, 418] on button "Add" at bounding box center [510, 409] width 46 height 18
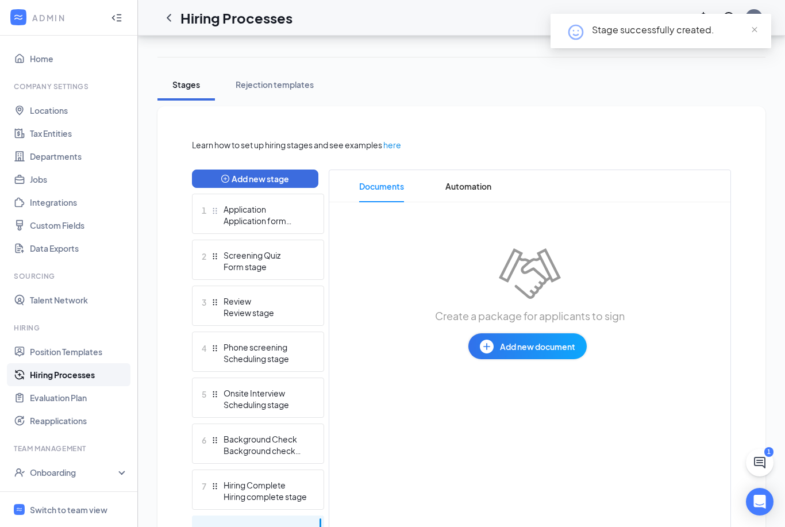
scroll to position [232, 0]
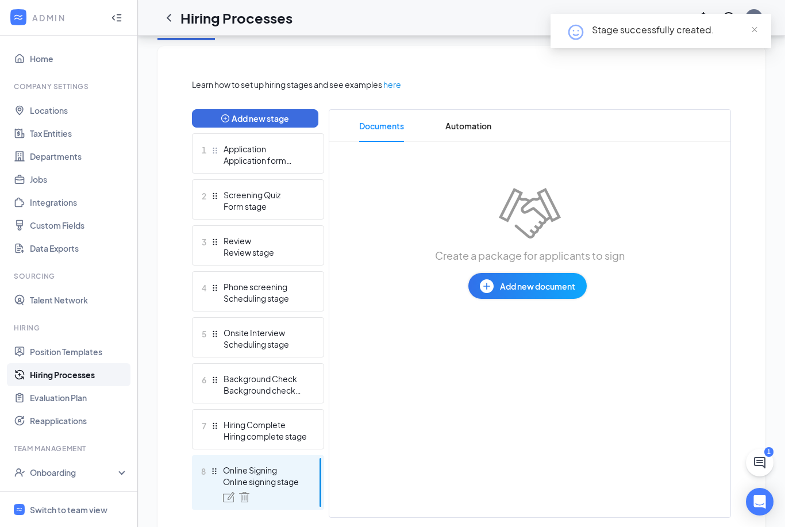
click at [486, 288] on img at bounding box center [487, 286] width 14 height 14
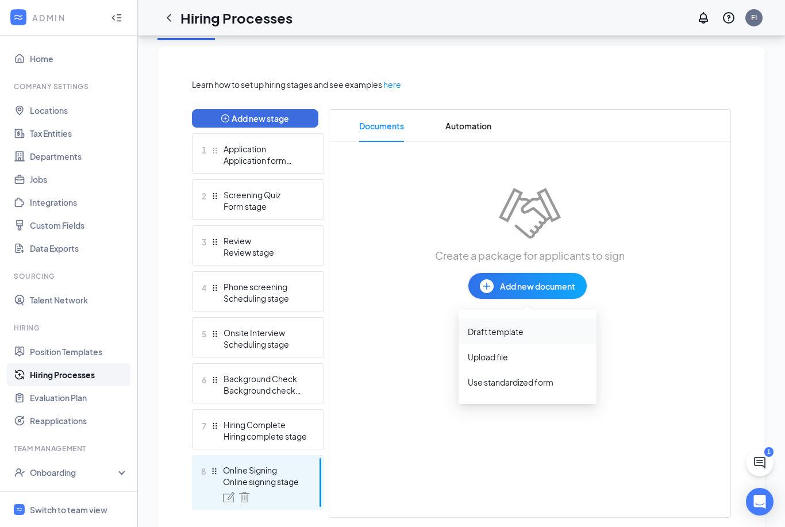
click at [503, 333] on div "Draft template" at bounding box center [496, 331] width 56 height 11
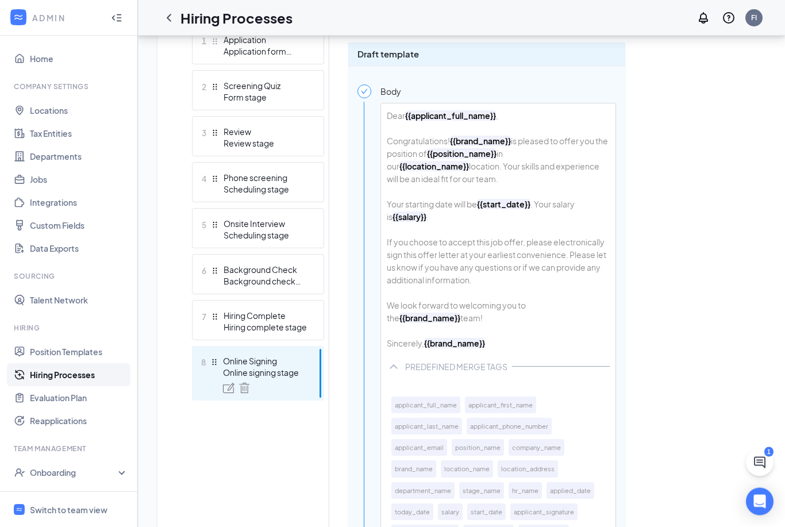
scroll to position [341, 0]
drag, startPoint x: 214, startPoint y: 363, endPoint x: 213, endPoint y: 309, distance: 54.0
click at [213, 309] on div "Add new stage 1 Application Application form stage 2 Screening Quiz Form stage …" at bounding box center [258, 536] width 132 height 1072
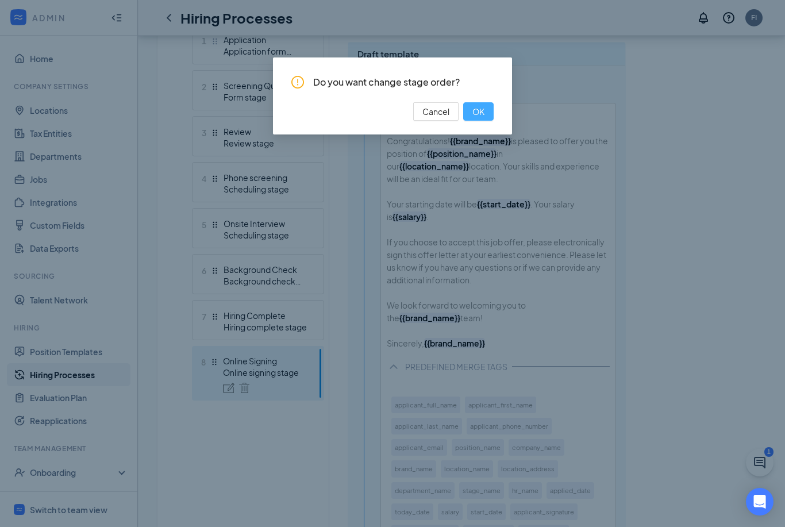
click at [483, 117] on span "OK" at bounding box center [478, 111] width 12 height 13
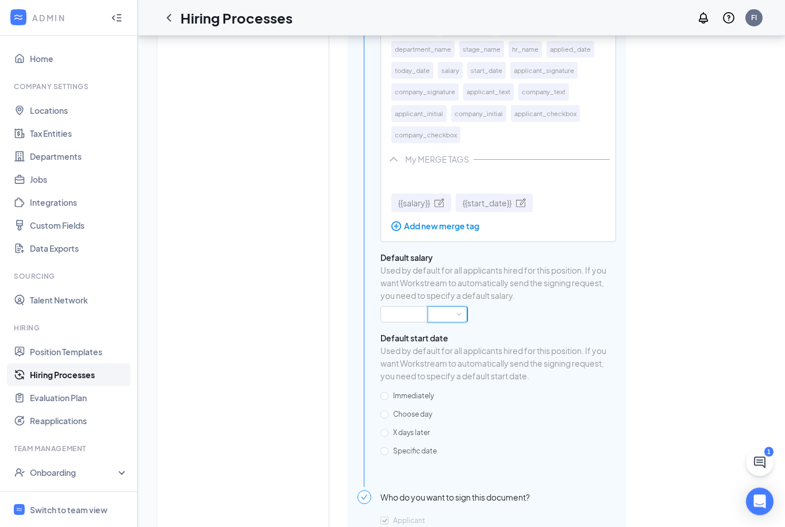
scroll to position [782, 0]
click at [458, 317] on span at bounding box center [458, 314] width 5 height 5
click at [533, 336] on div "Dear {{applicant_full_name}} , Congratulations! {{brand_name}} is pleased to of…" at bounding box center [498, 73] width 236 height 822
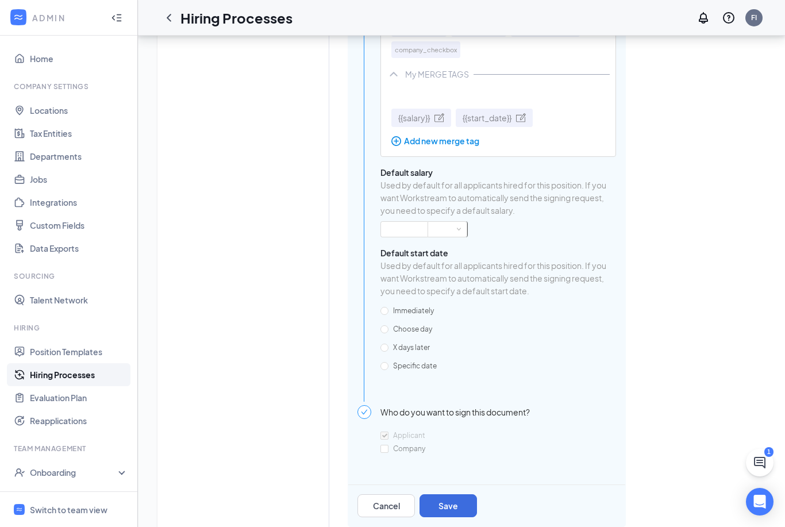
scroll to position [868, 0]
click at [387, 452] on input "Company" at bounding box center [384, 448] width 8 height 8
checkbox input "true"
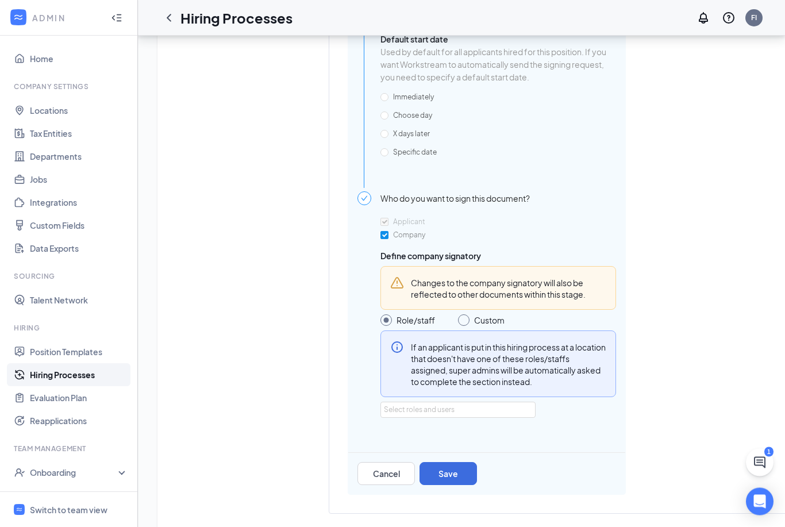
scroll to position [1085, 0]
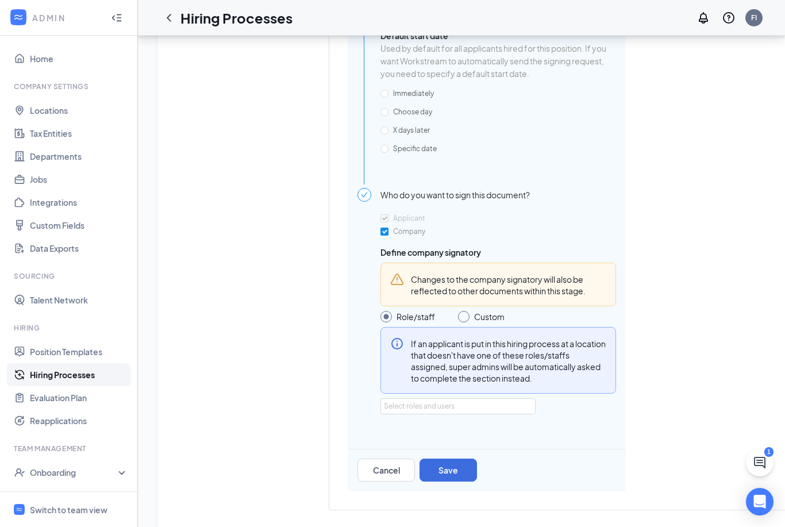
click at [465, 322] on input "Custom" at bounding box center [481, 316] width 47 height 11
radio input "true"
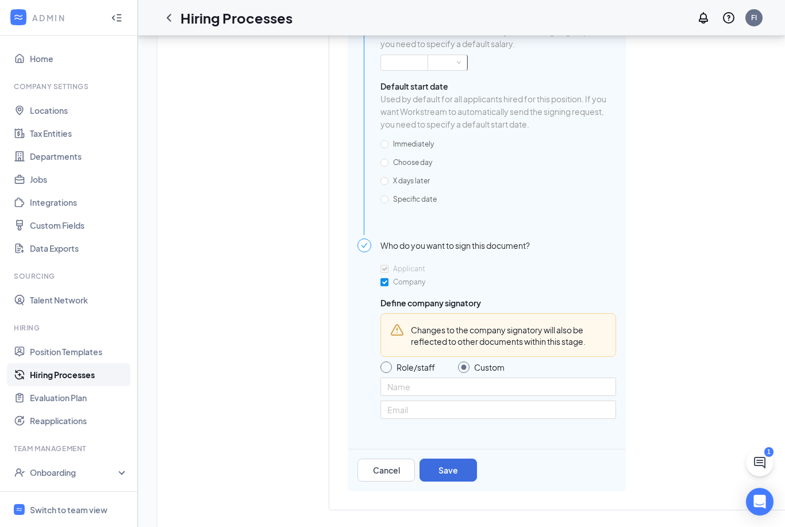
click at [388, 373] on input "Role/staff" at bounding box center [407, 366] width 55 height 11
radio input "true"
radio input "false"
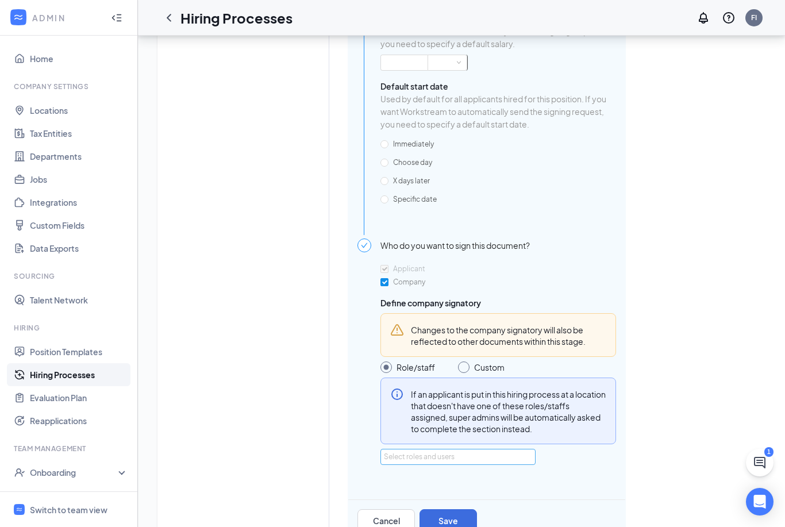
click at [438, 462] on div "Select roles and users" at bounding box center [455, 456] width 142 height 11
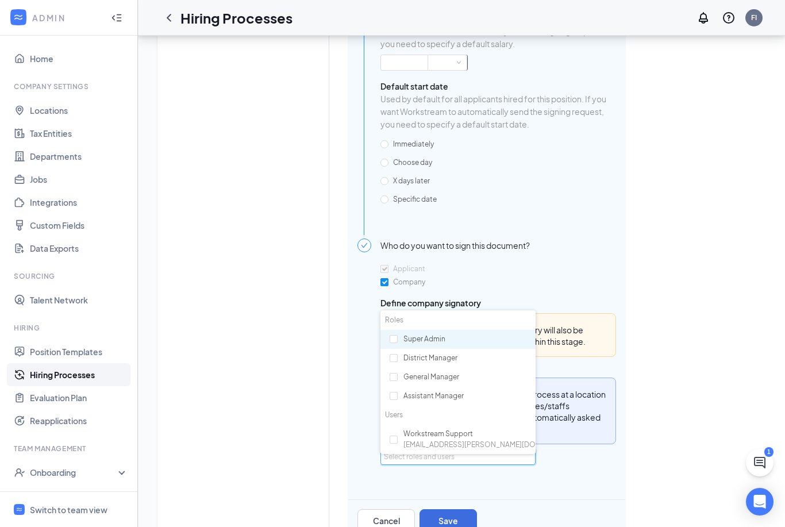
drag, startPoint x: 398, startPoint y: 345, endPoint x: 392, endPoint y: 345, distance: 6.3
click at [392, 345] on div "Super Admin" at bounding box center [457, 340] width 155 height 20
checkbox input "true"
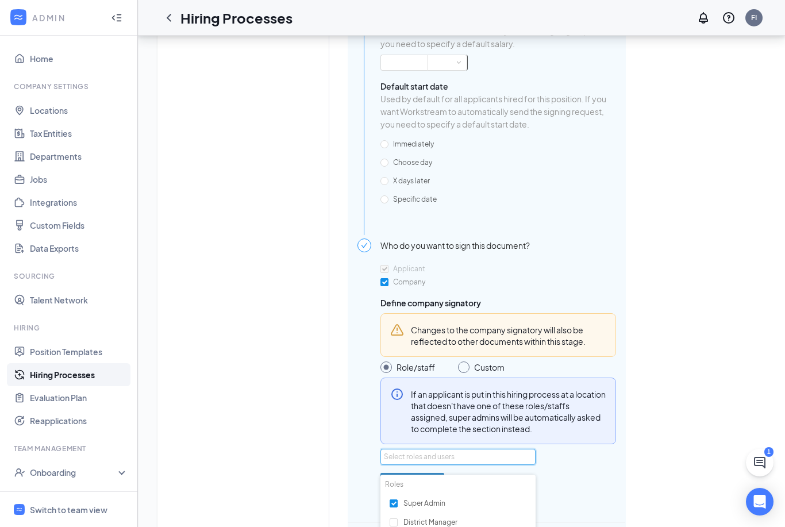
click at [552, 510] on div "Applicant Company Define company signatory Changes to the company signatory wil…" at bounding box center [498, 391] width 236 height 260
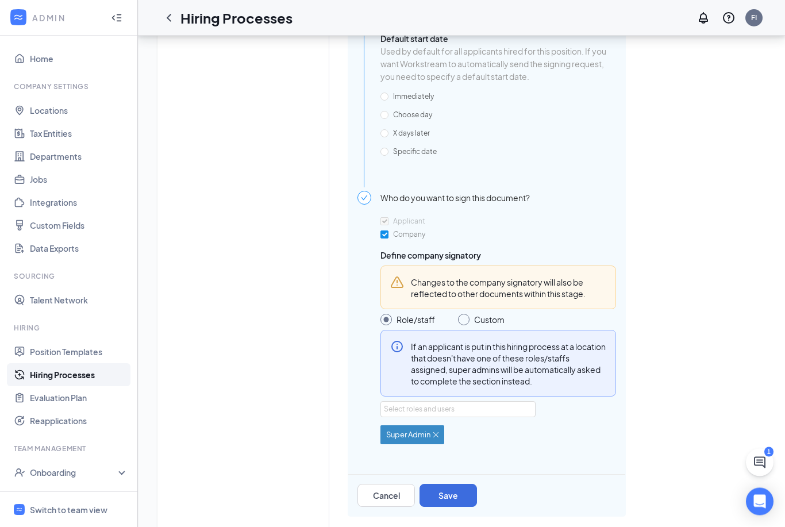
scroll to position [1107, 0]
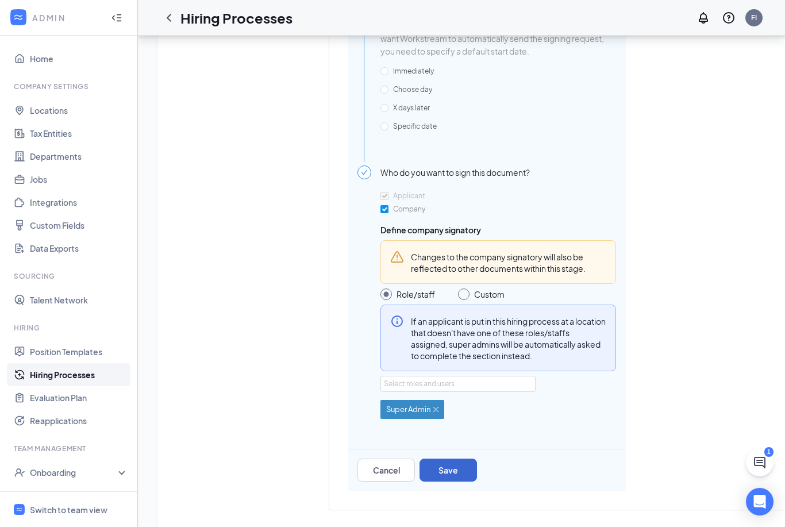
click at [464, 477] on button "Save" at bounding box center [447, 469] width 57 height 23
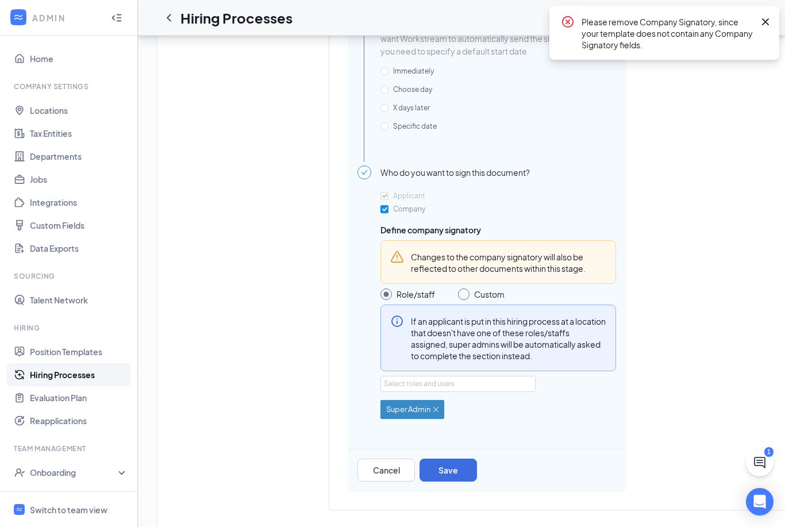
click at [387, 213] on input "Company" at bounding box center [384, 209] width 8 height 8
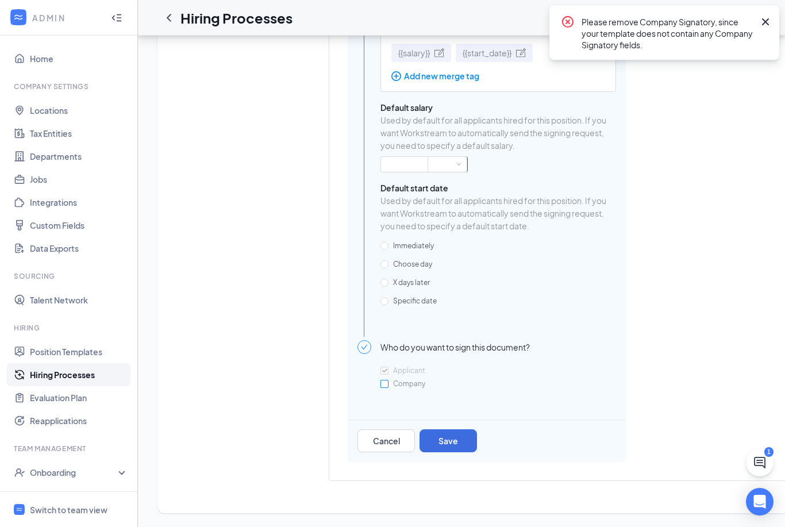
scroll to position [903, 0]
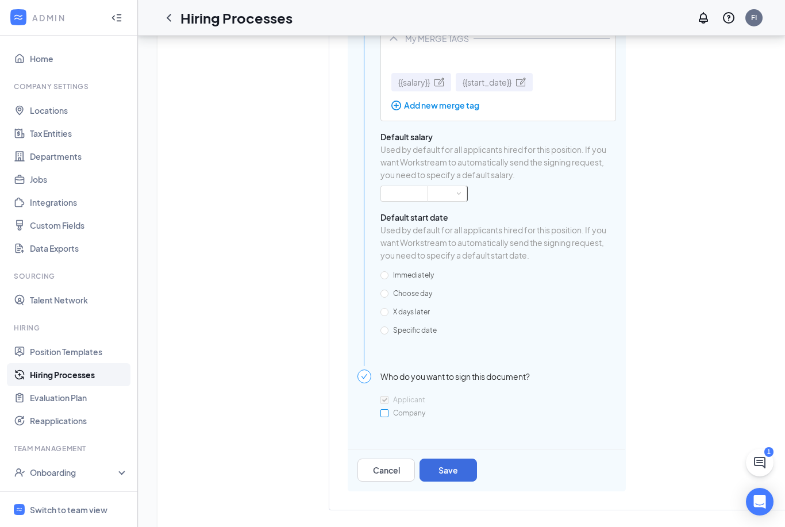
click at [382, 417] on input "Company" at bounding box center [384, 413] width 8 height 8
checkbox input "true"
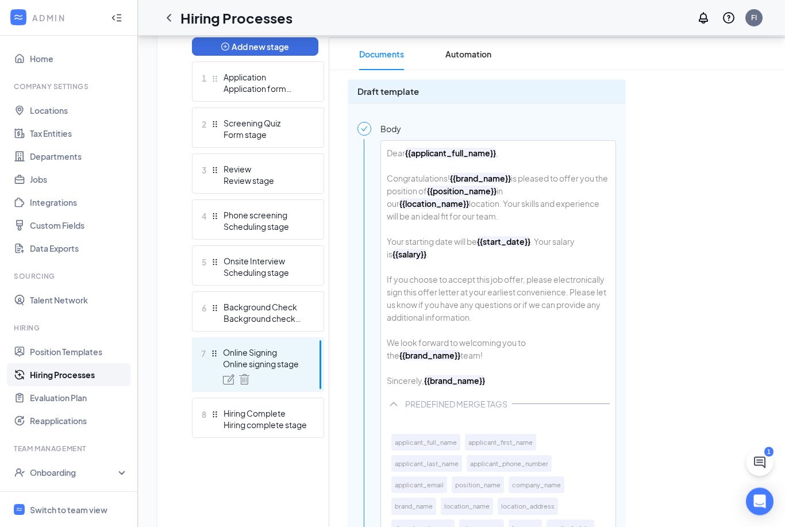
scroll to position [317, 0]
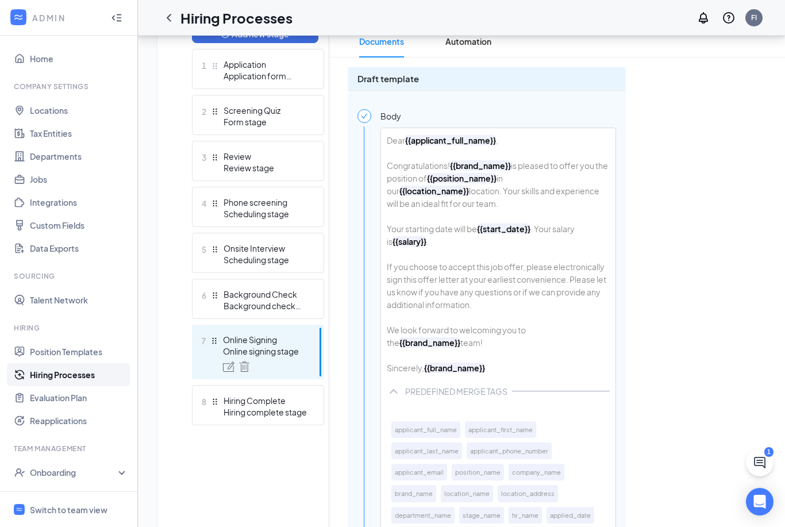
click at [405, 242] on b "{{salary}}" at bounding box center [409, 241] width 34 height 10
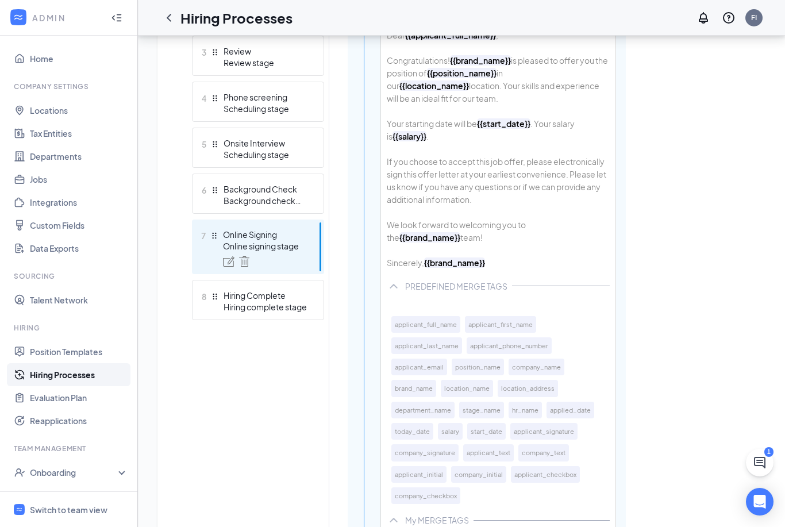
scroll to position [427, 0]
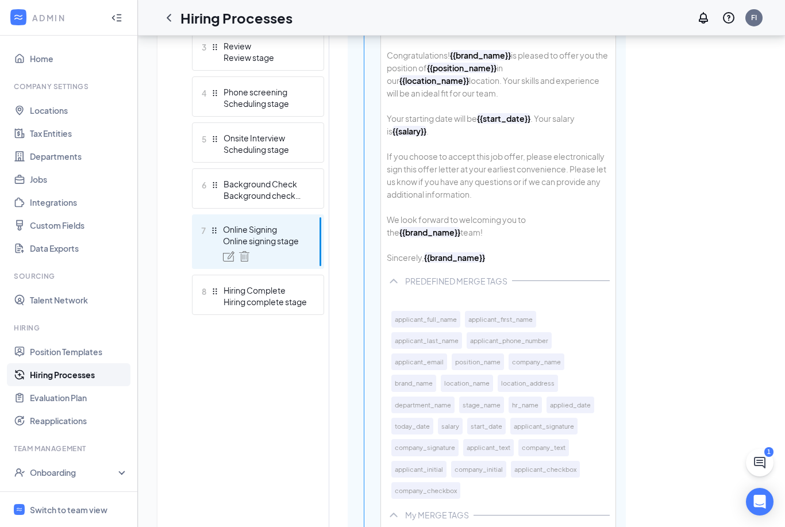
click at [561, 116] on div "Dear {{applicant_full_name}} , Congratulations! {{brand_name}} is pleased to of…" at bounding box center [498, 144] width 234 height 252
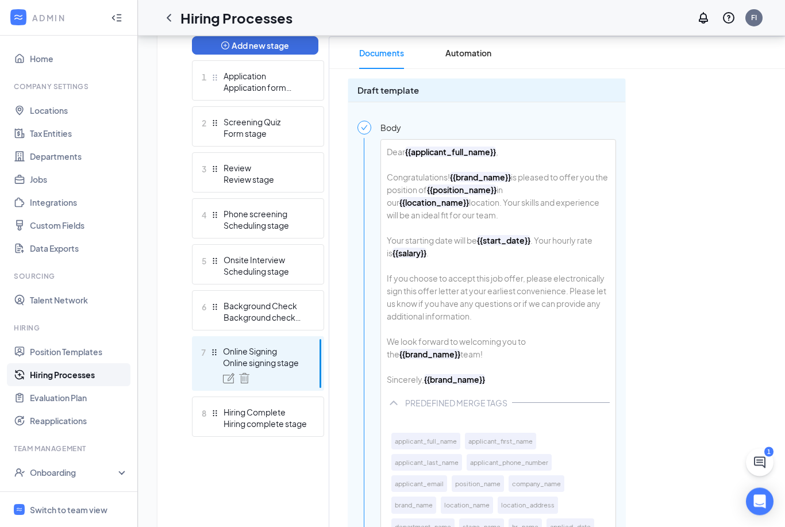
scroll to position [305, 0]
click at [245, 380] on img at bounding box center [244, 378] width 10 height 10
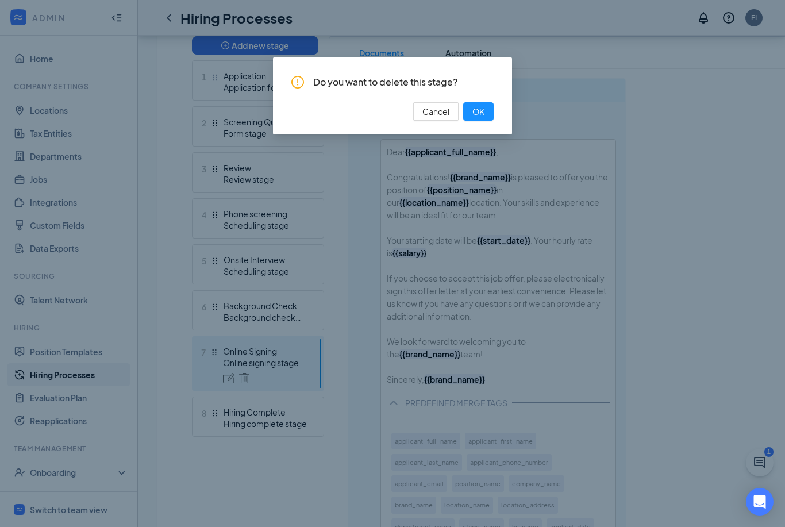
click at [478, 111] on button "OK" at bounding box center [478, 111] width 30 height 18
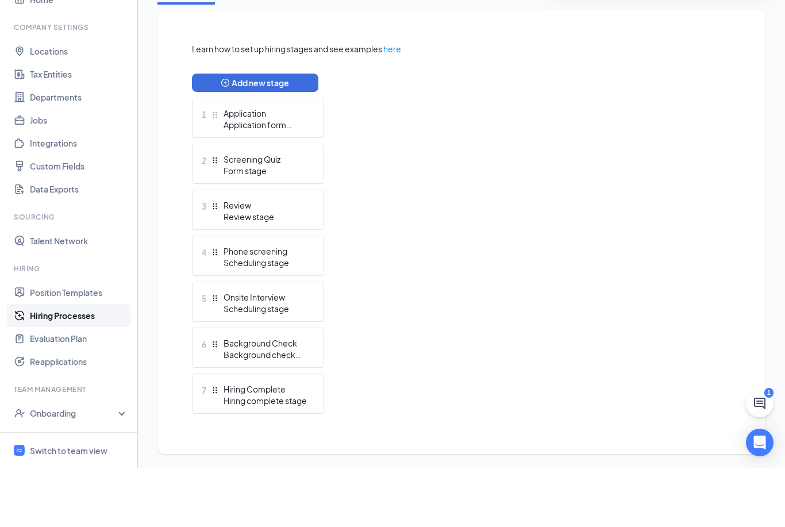
scroll to position [208, 0]
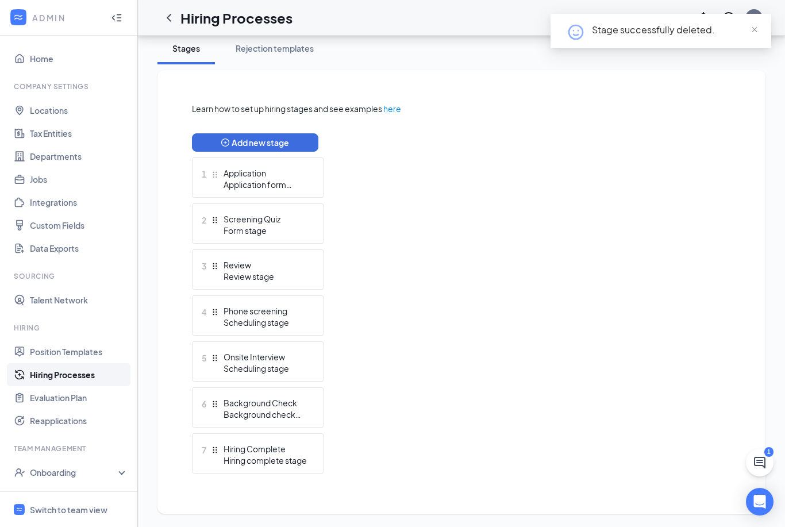
click at [461, 171] on div "Add new stage 1 Application Application form stage 2 Screening Quiz Form stage …" at bounding box center [461, 307] width 539 height 348
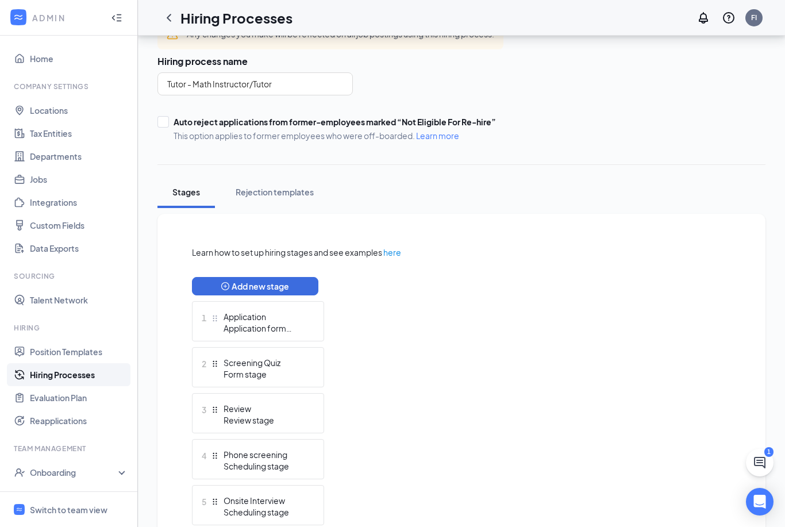
scroll to position [0, 0]
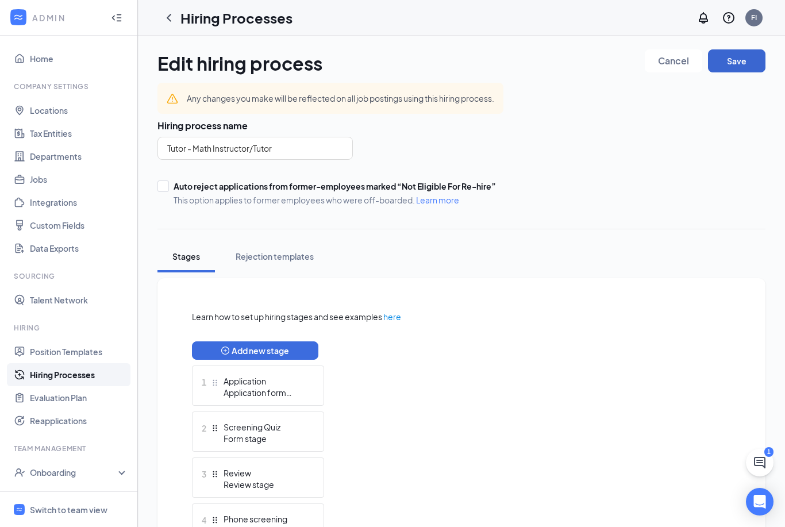
click at [735, 68] on button "Save" at bounding box center [736, 60] width 57 height 23
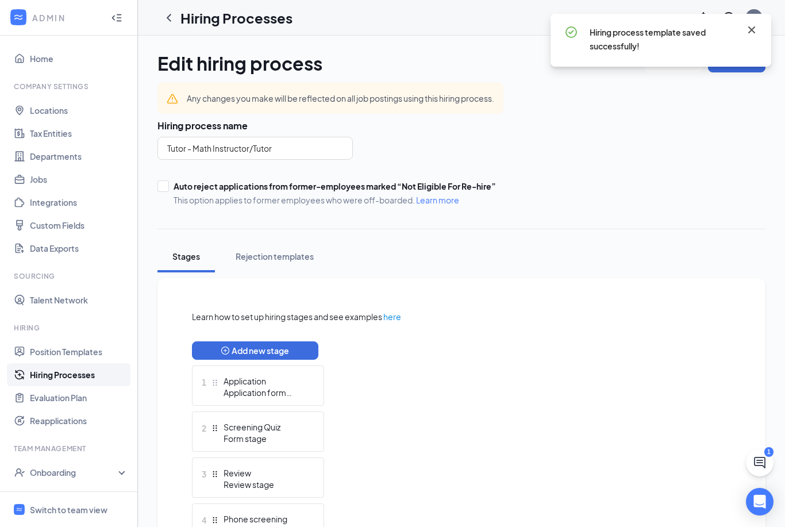
click at [753, 33] on icon "Cross" at bounding box center [752, 30] width 14 height 14
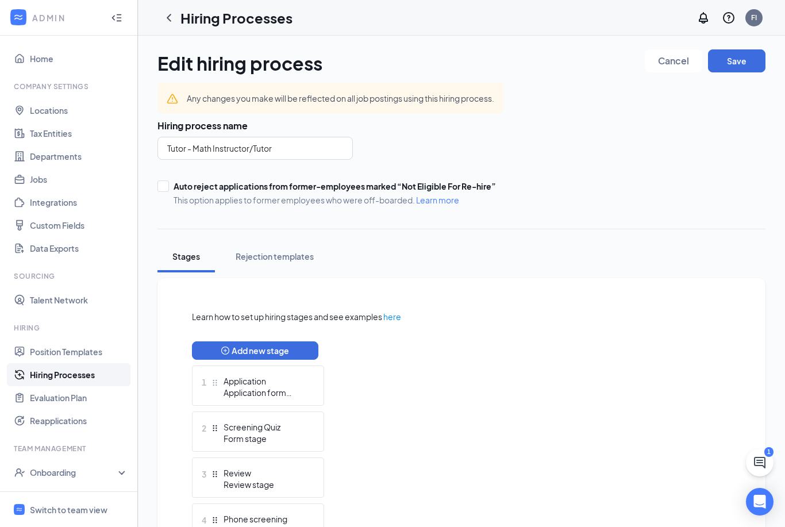
click at [102, 377] on link "Hiring Processes" at bounding box center [79, 374] width 98 height 23
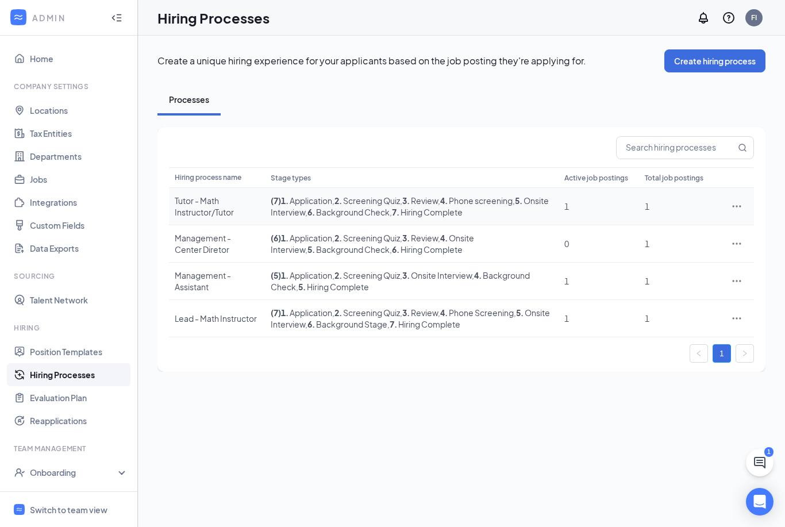
click at [738, 212] on icon "Ellipses" at bounding box center [736, 205] width 11 height 11
click at [683, 267] on span "Duplicate" at bounding box center [683, 266] width 99 height 13
click at [734, 212] on icon "Ellipses" at bounding box center [736, 205] width 11 height 11
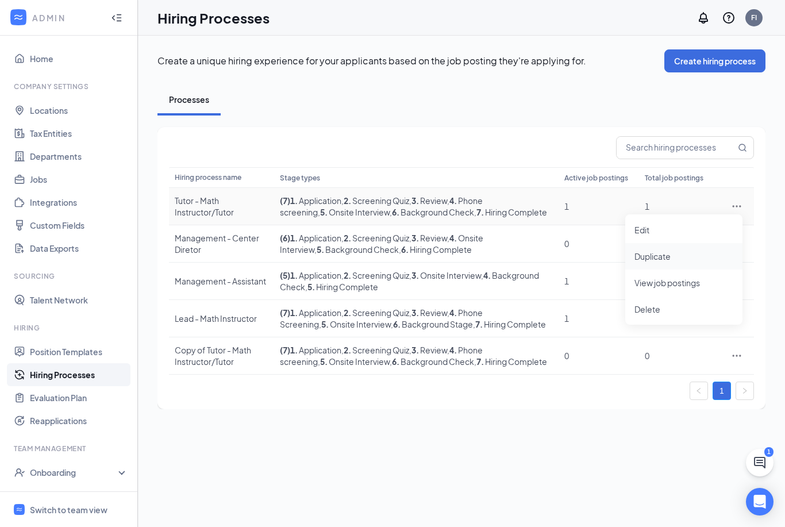
click at [676, 258] on span "Duplicate" at bounding box center [683, 256] width 99 height 13
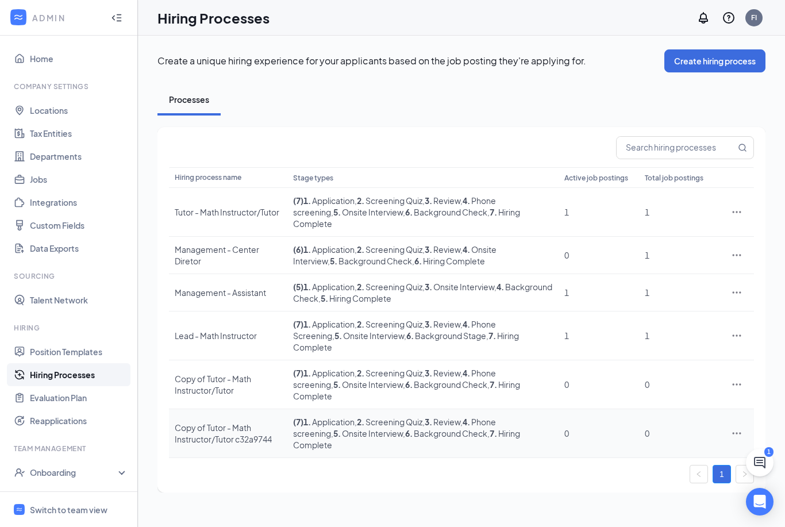
click at [735, 427] on icon "Ellipses" at bounding box center [736, 432] width 11 height 11
click at [660, 503] on span "Delete" at bounding box center [683, 501] width 99 height 13
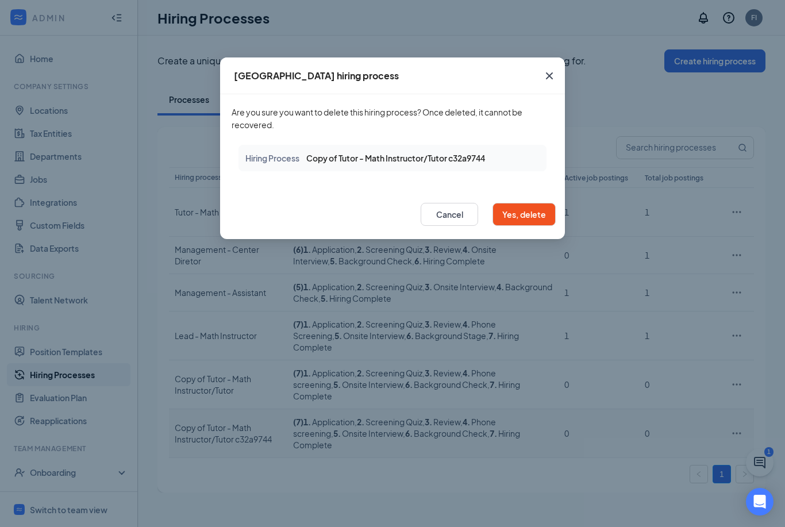
click at [529, 222] on button "Yes, delete" at bounding box center [523, 214] width 63 height 23
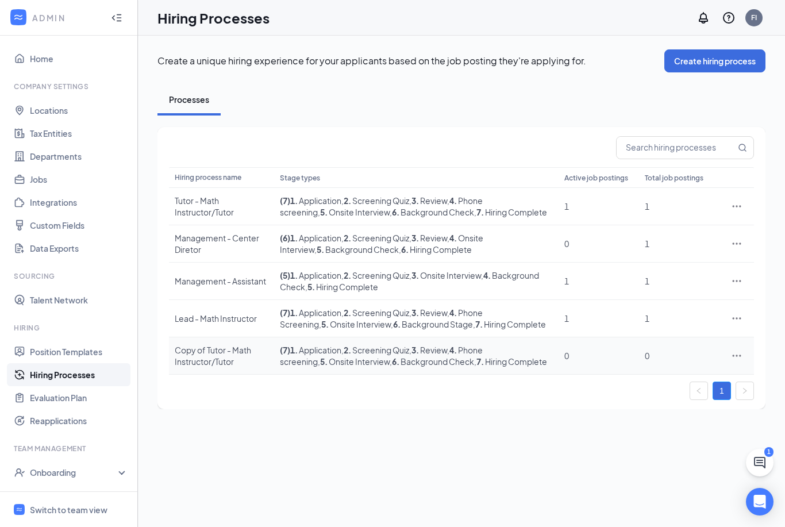
click at [738, 355] on icon "Ellipses" at bounding box center [736, 355] width 11 height 11
click at [655, 372] on li "Edit" at bounding box center [683, 379] width 117 height 26
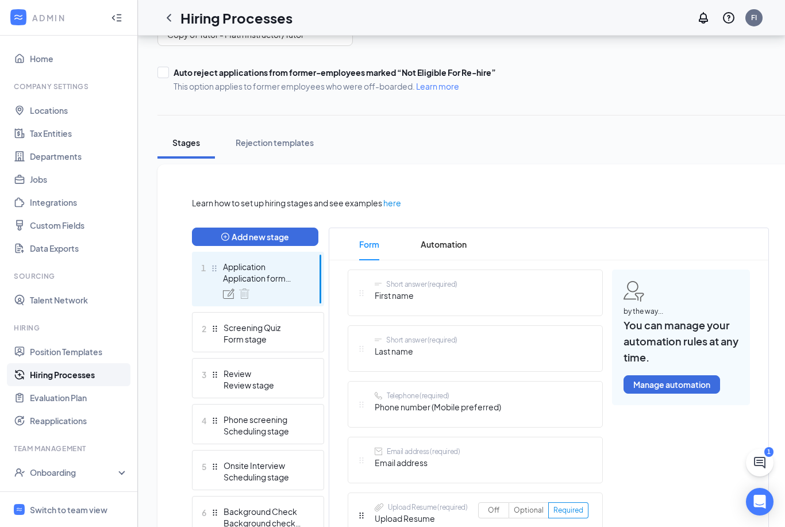
scroll to position [114, 0]
click at [286, 231] on button "Add new stage" at bounding box center [255, 236] width 126 height 18
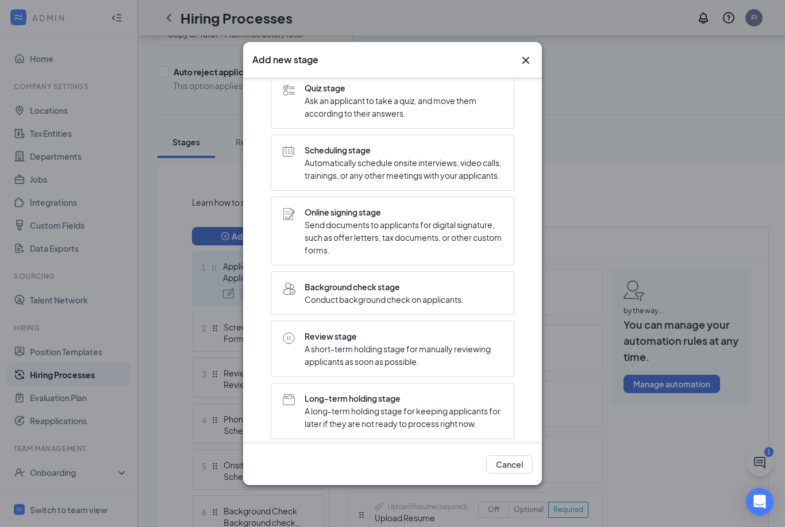
scroll to position [113, 0]
click at [394, 218] on span "Send documents to applicants for digital signature, such as offer letters, tax …" at bounding box center [403, 237] width 198 height 38
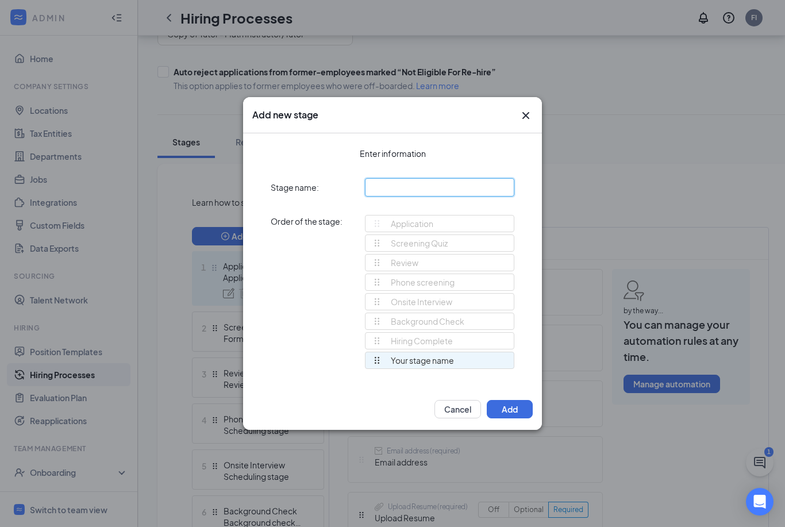
click at [435, 180] on input "text" at bounding box center [439, 187] width 149 height 18
type input "Offer Letter"
click at [515, 407] on button "Add" at bounding box center [510, 409] width 46 height 18
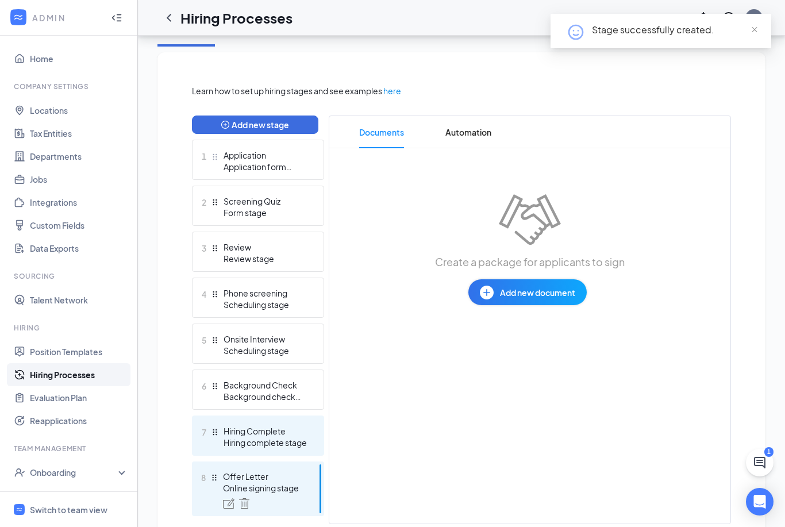
scroll to position [232, 0]
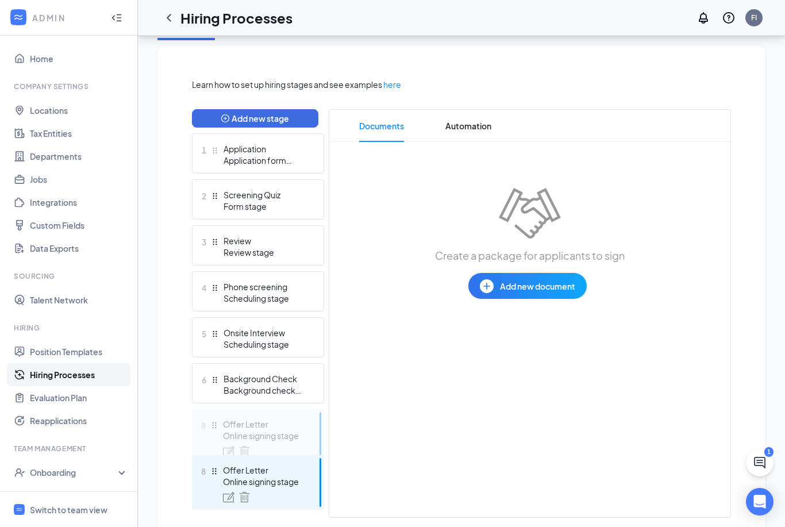
drag, startPoint x: 213, startPoint y: 473, endPoint x: 215, endPoint y: 417, distance: 56.9
click at [215, 417] on div "Add new stage 1 Application Application form stage 2 Screening Quiz Form stage …" at bounding box center [258, 313] width 132 height 408
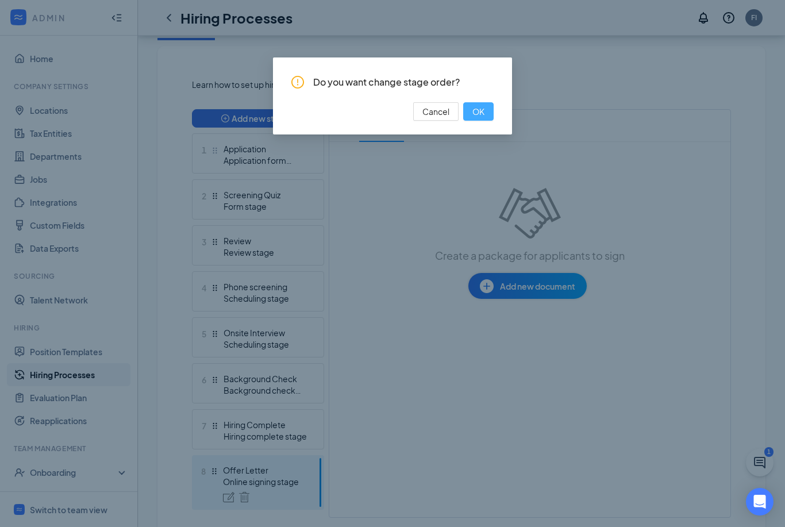
click at [473, 102] on button "OK" at bounding box center [478, 111] width 30 height 18
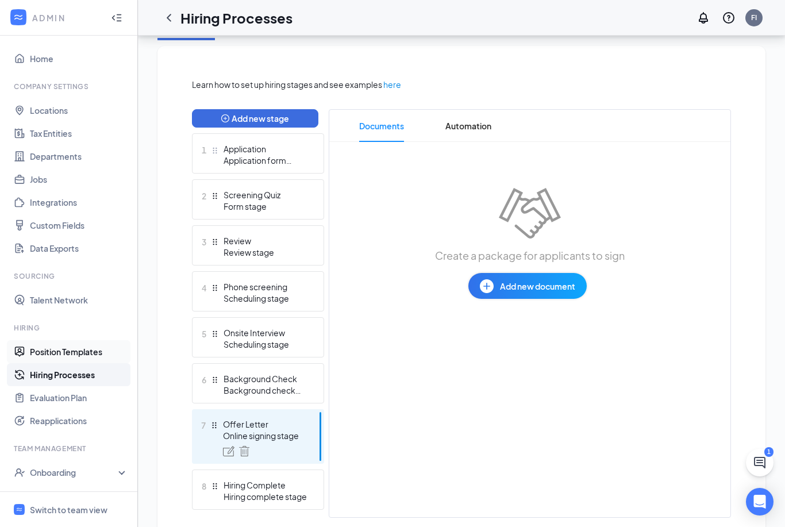
click at [76, 354] on link "Position Templates" at bounding box center [79, 351] width 98 height 23
